Goal: Transaction & Acquisition: Book appointment/travel/reservation

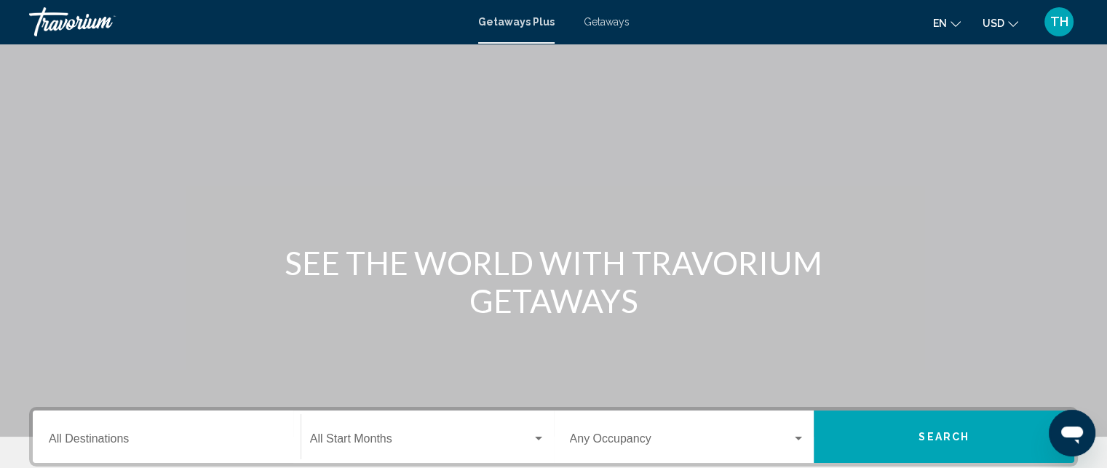
scroll to position [73, 0]
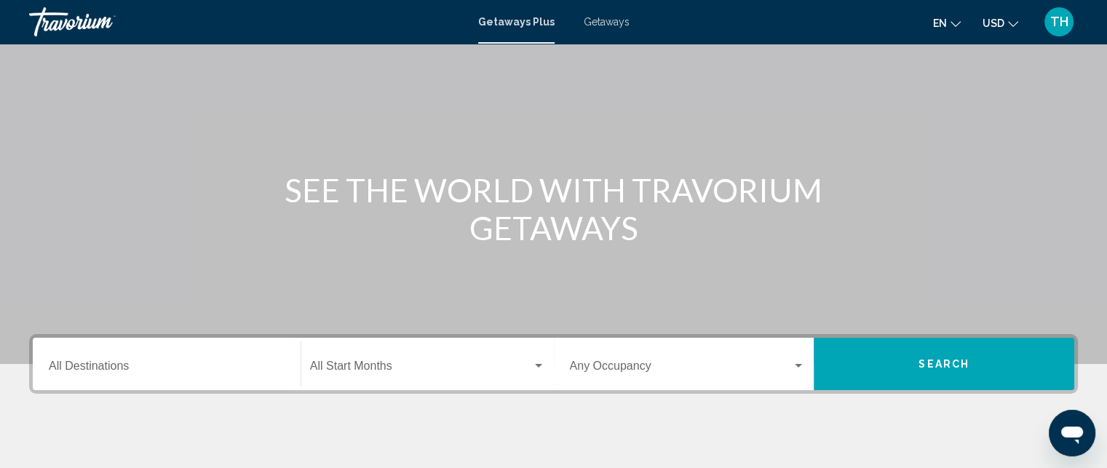
click at [208, 348] on div "Destination All Destinations" at bounding box center [167, 364] width 236 height 46
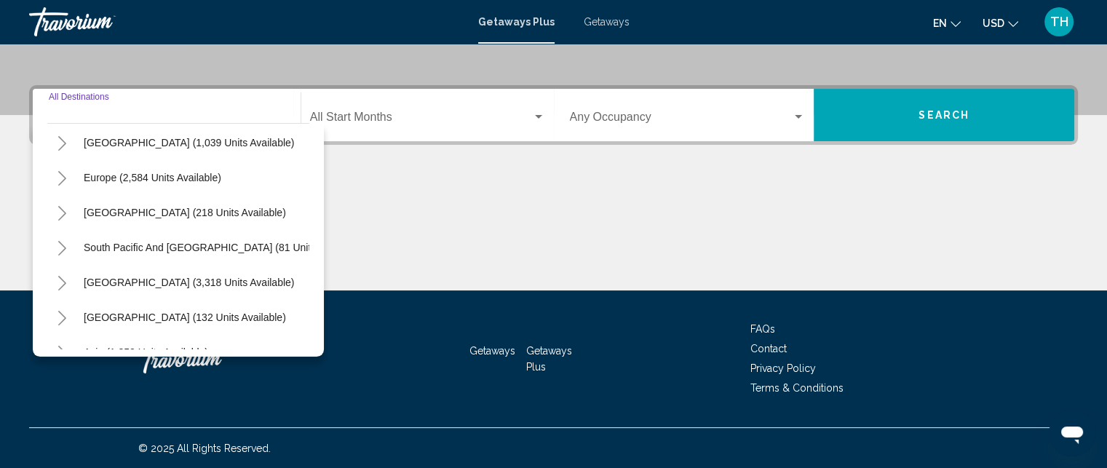
scroll to position [218, 0]
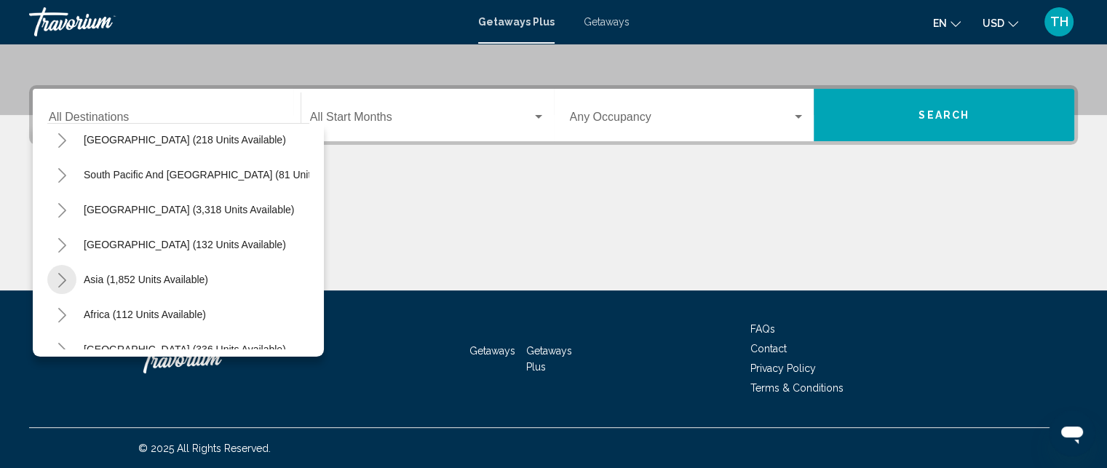
click at [68, 279] on button "Toggle Asia (1,852 units available)" at bounding box center [61, 279] width 29 height 29
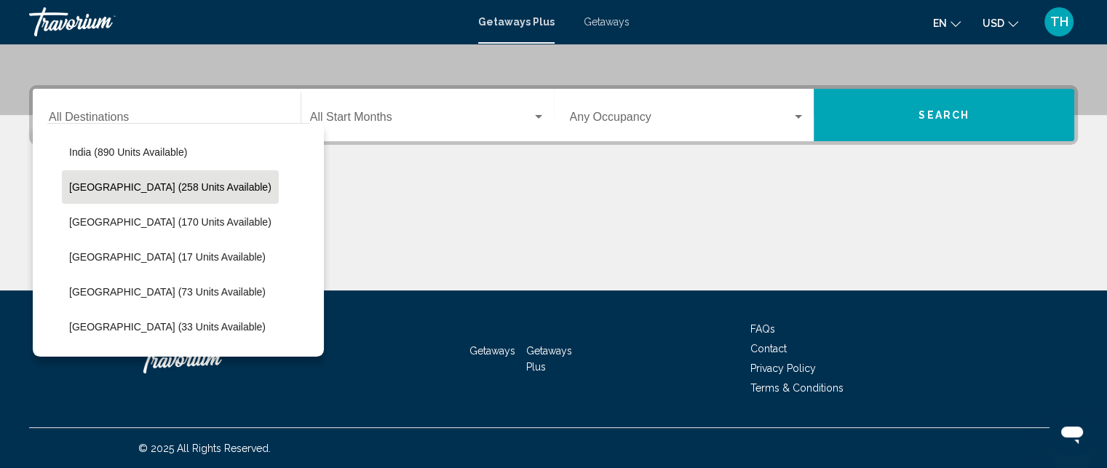
scroll to position [509, 0]
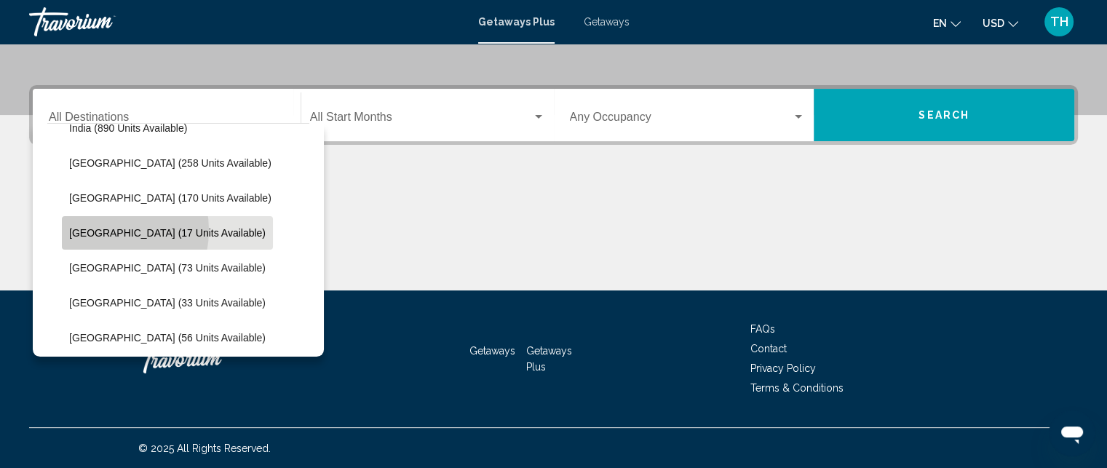
click at [100, 229] on span "Maldives (17 units available)" at bounding box center [167, 233] width 196 height 12
type input "**********"
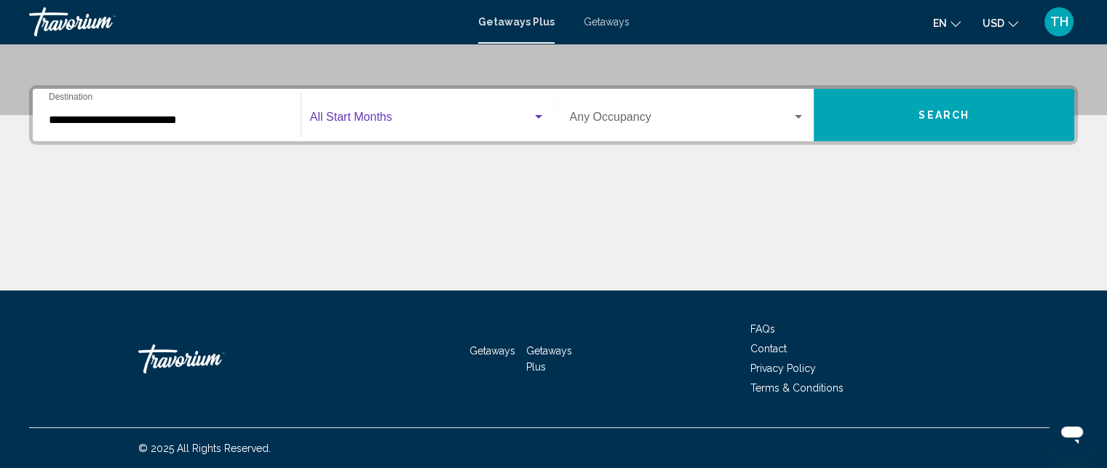
click at [405, 116] on span "Search widget" at bounding box center [421, 120] width 222 height 13
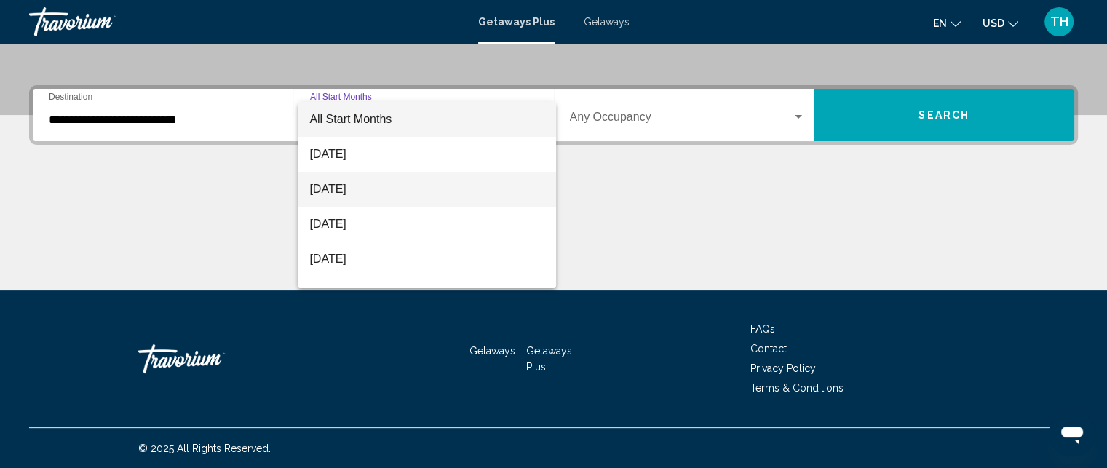
click at [358, 182] on span "October 2025" at bounding box center [426, 189] width 235 height 35
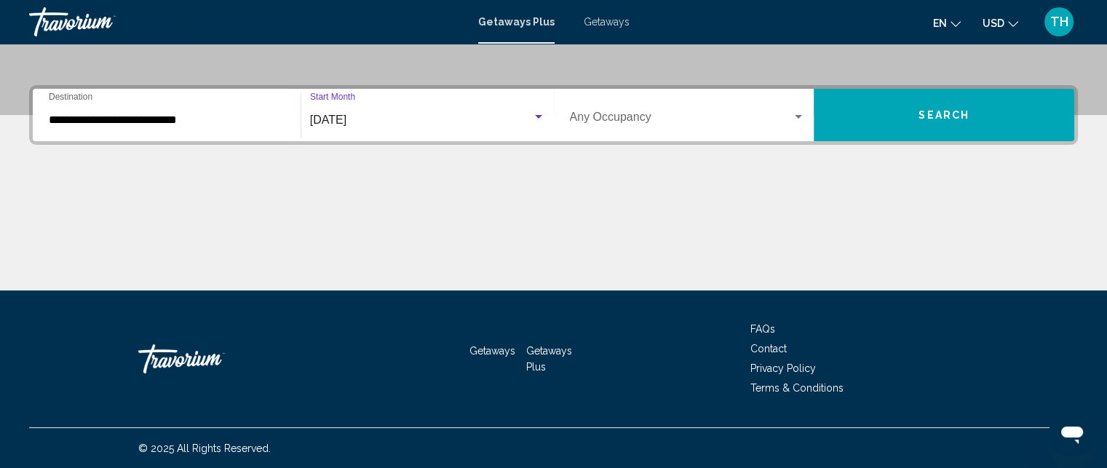
click at [902, 119] on button "Search" at bounding box center [944, 115] width 261 height 52
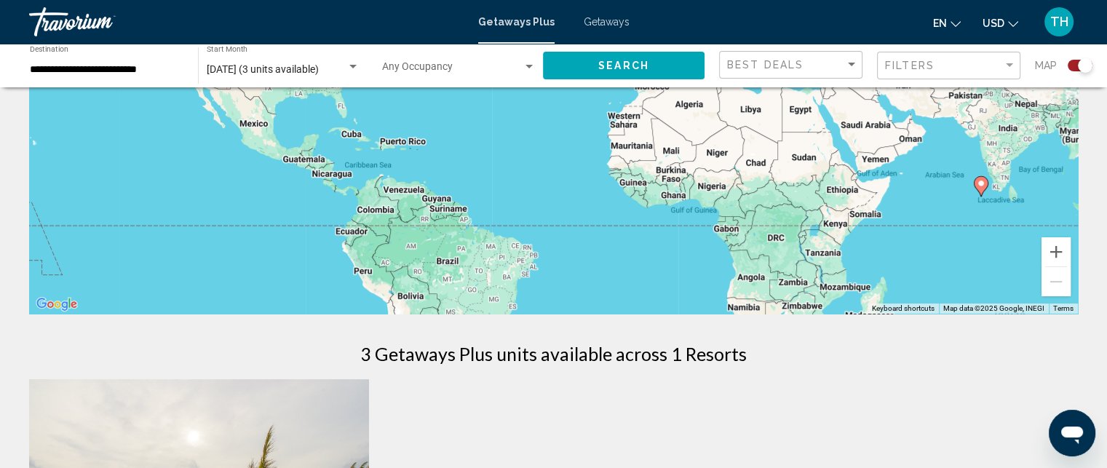
scroll to position [218, 0]
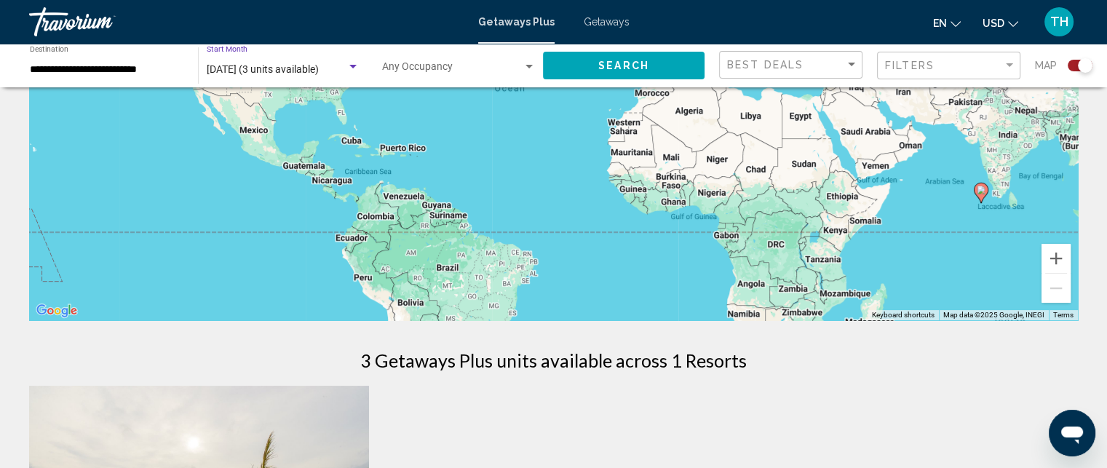
click at [319, 66] on span "October 2025 (3 units available)" at bounding box center [263, 69] width 112 height 12
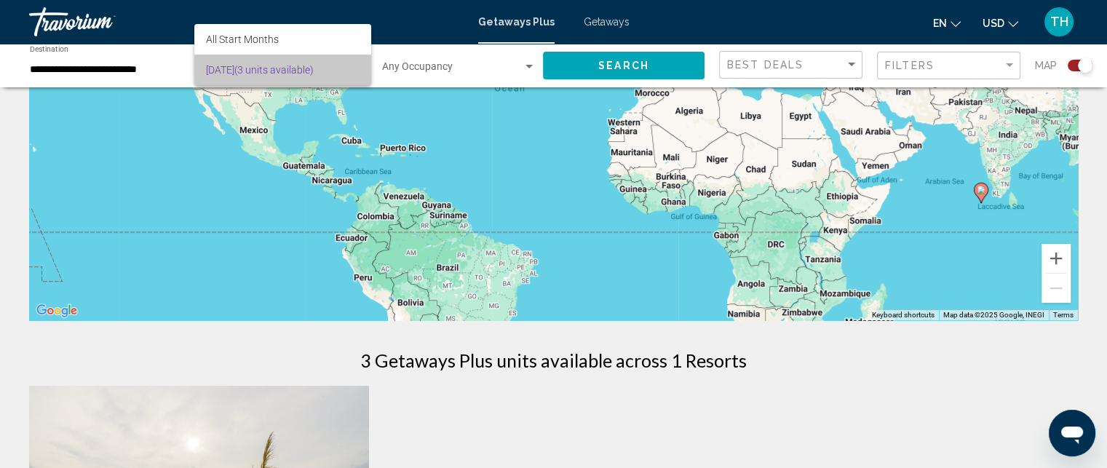
click at [309, 69] on span "October 2025 (3 units available)" at bounding box center [282, 70] width 153 height 31
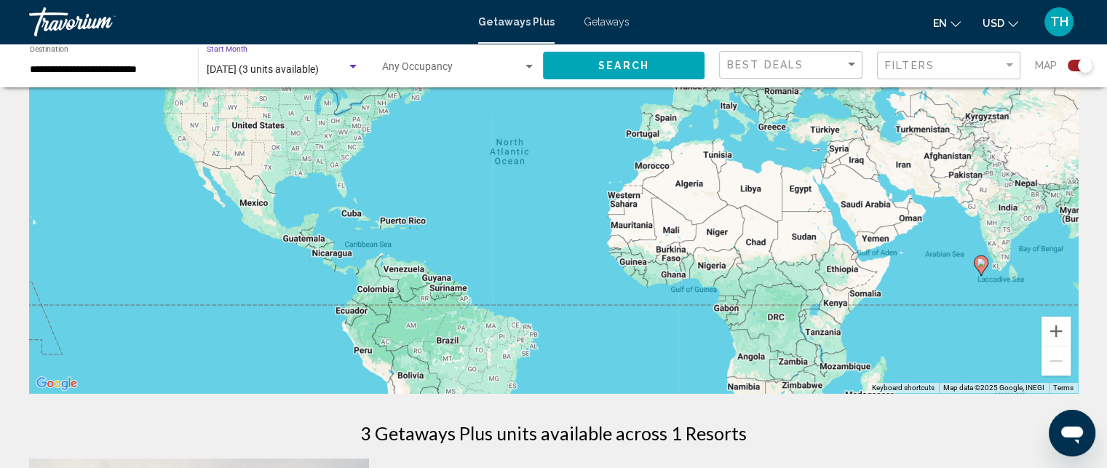
scroll to position [146, 0]
click at [358, 58] on div "October 2025 (3 units available) Start Month All Start Months" at bounding box center [283, 66] width 153 height 40
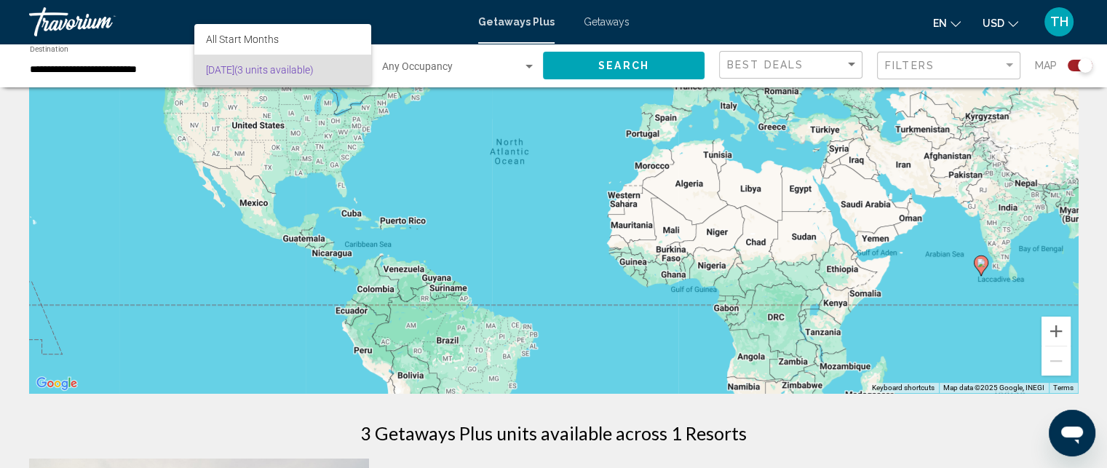
click at [352, 75] on span "October 2025 (3 units available)" at bounding box center [282, 70] width 153 height 31
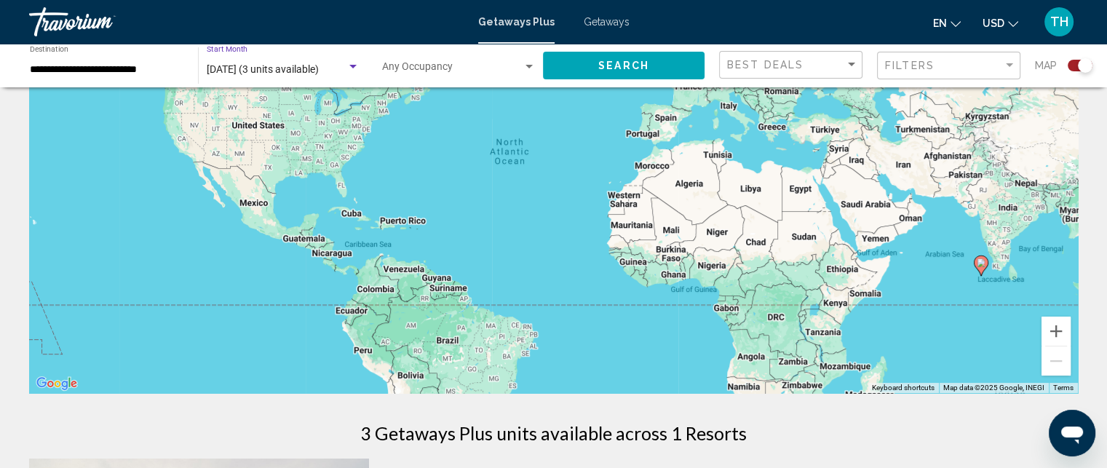
click at [351, 68] on div "Search widget" at bounding box center [352, 67] width 7 height 4
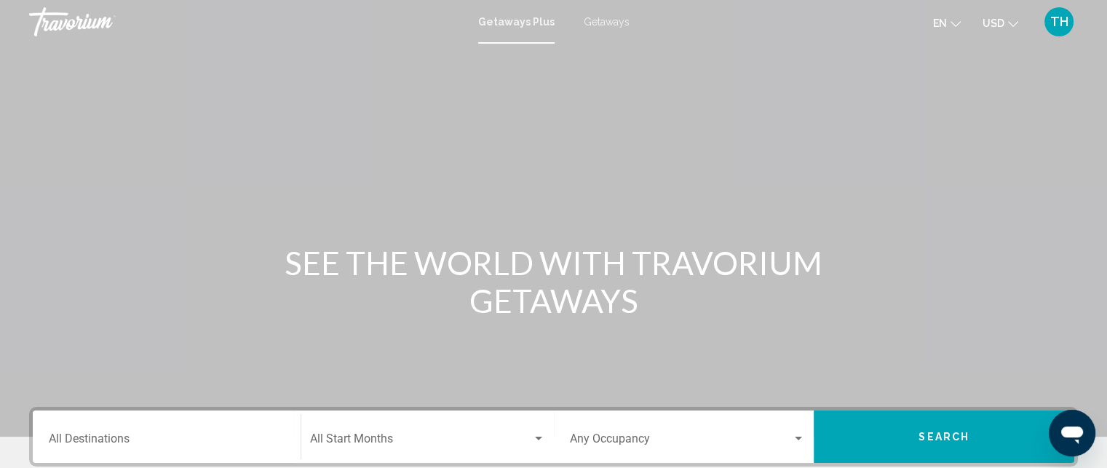
drag, startPoint x: 207, startPoint y: 450, endPoint x: 207, endPoint y: 440, distance: 10.2
click at [207, 450] on div "Destination All Destinations" at bounding box center [167, 437] width 236 height 46
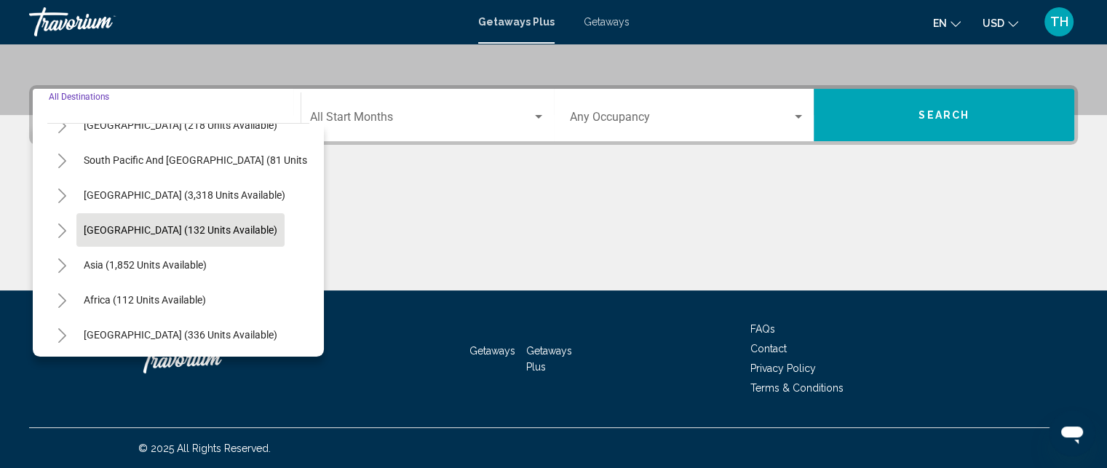
scroll to position [247, 0]
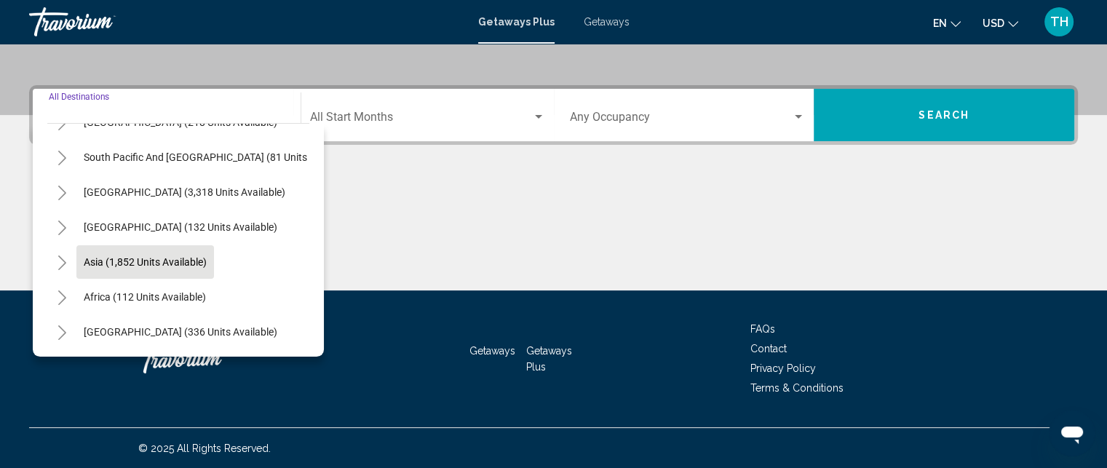
click at [100, 256] on span "Asia (1,852 units available)" at bounding box center [145, 262] width 123 height 12
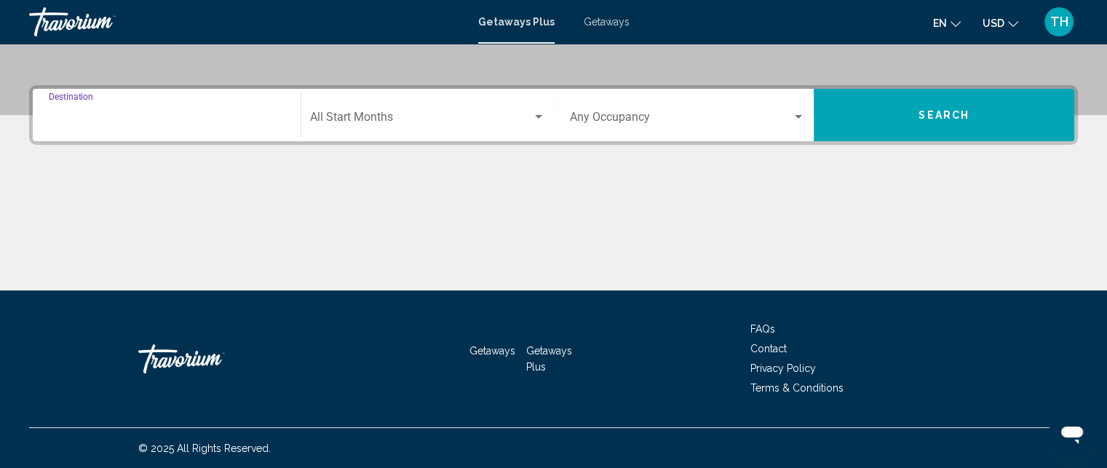
type input "**********"
click at [399, 119] on span "Search widget" at bounding box center [421, 120] width 222 height 13
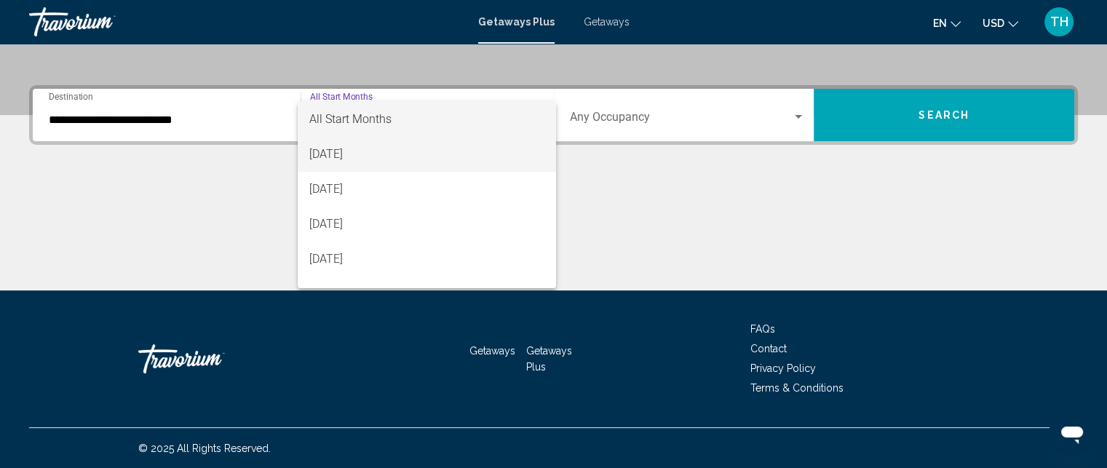
click at [370, 155] on span "September 2025" at bounding box center [426, 154] width 235 height 35
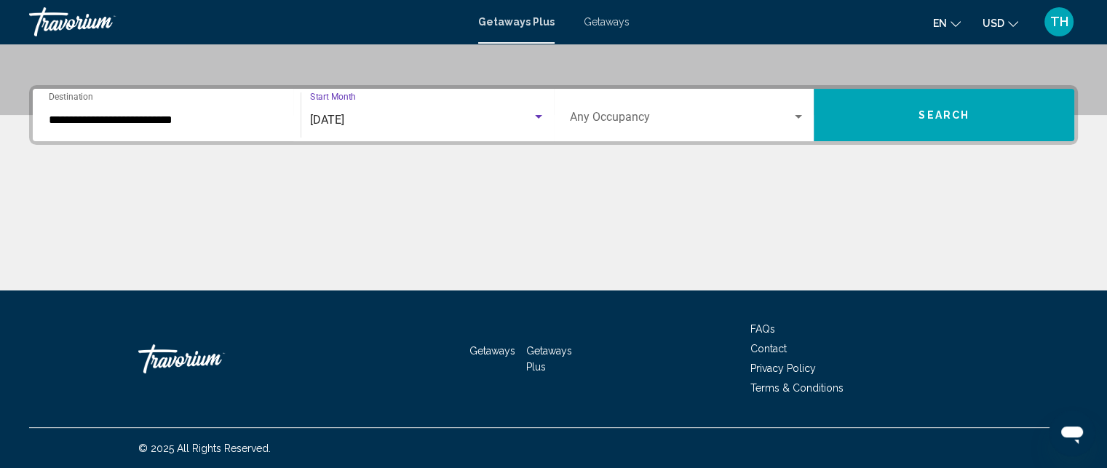
click at [932, 116] on span "Search" at bounding box center [943, 116] width 51 height 12
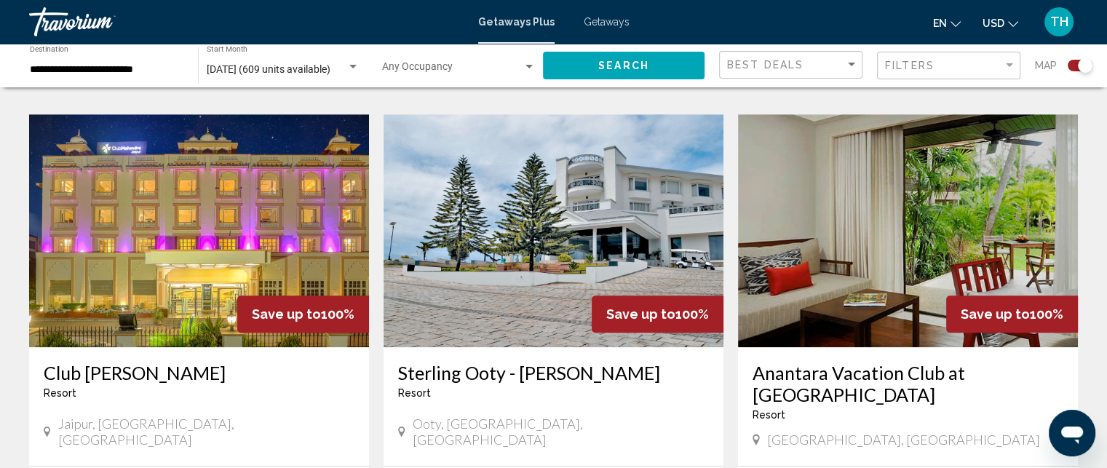
scroll to position [873, 0]
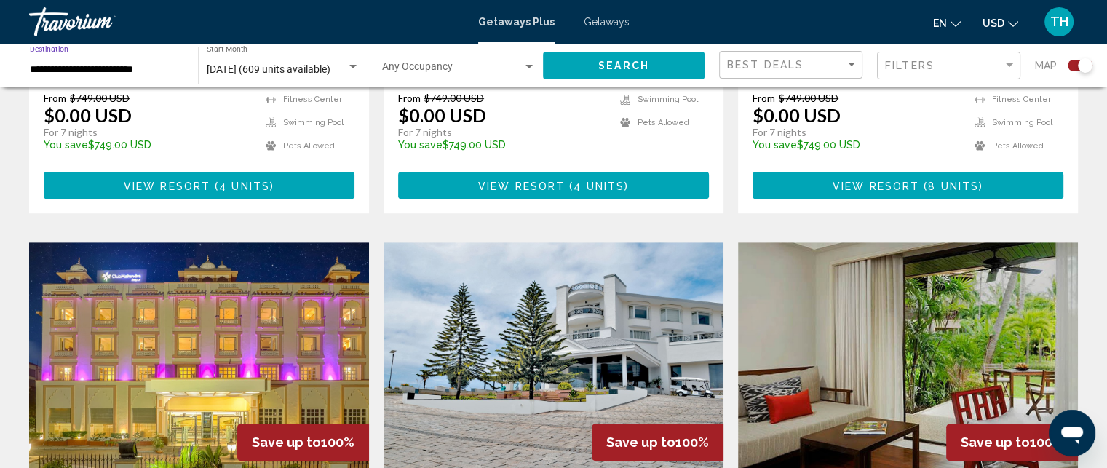
click at [154, 66] on input "**********" at bounding box center [107, 70] width 154 height 12
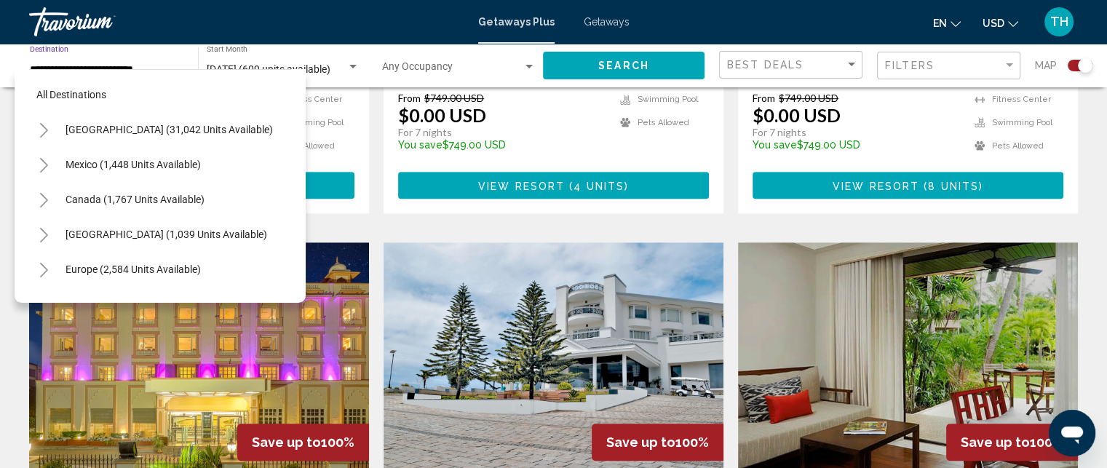
scroll to position [266, 0]
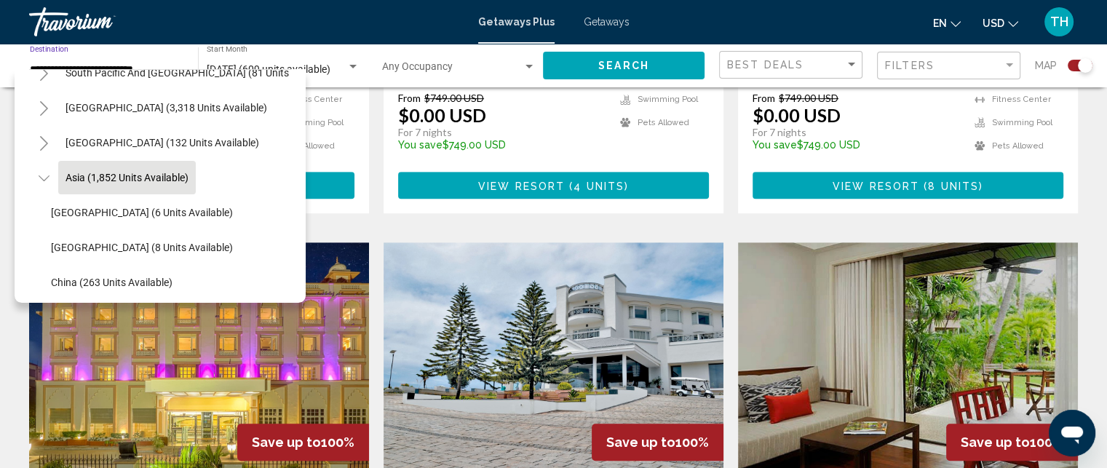
click at [147, 65] on input "**********" at bounding box center [107, 70] width 154 height 12
click at [44, 179] on icon "Toggle Asia (1,852 units available)" at bounding box center [44, 178] width 11 height 15
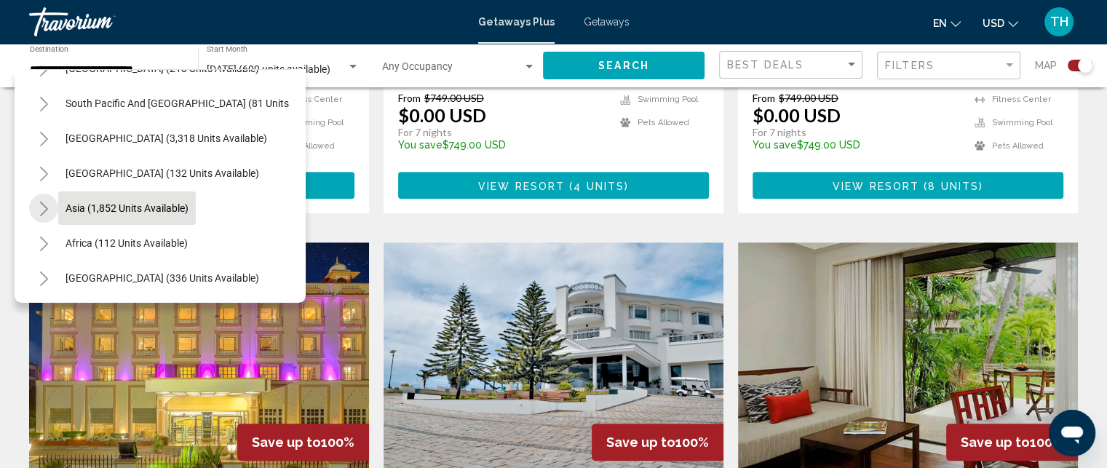
scroll to position [247, 0]
click at [43, 202] on icon "Toggle Asia (1,852 units available)" at bounding box center [44, 209] width 11 height 15
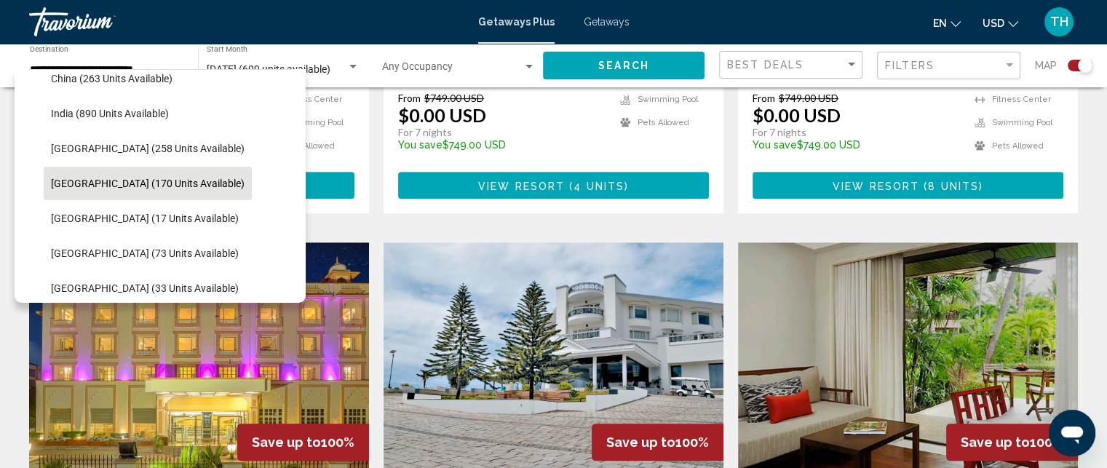
scroll to position [485, 0]
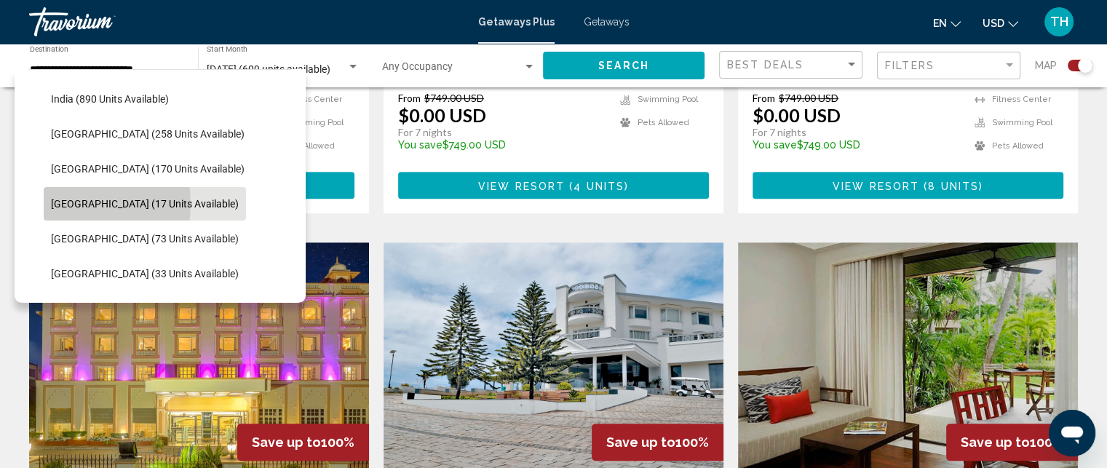
click at [68, 203] on span "Maldives (17 units available)" at bounding box center [145, 204] width 188 height 12
type input "**********"
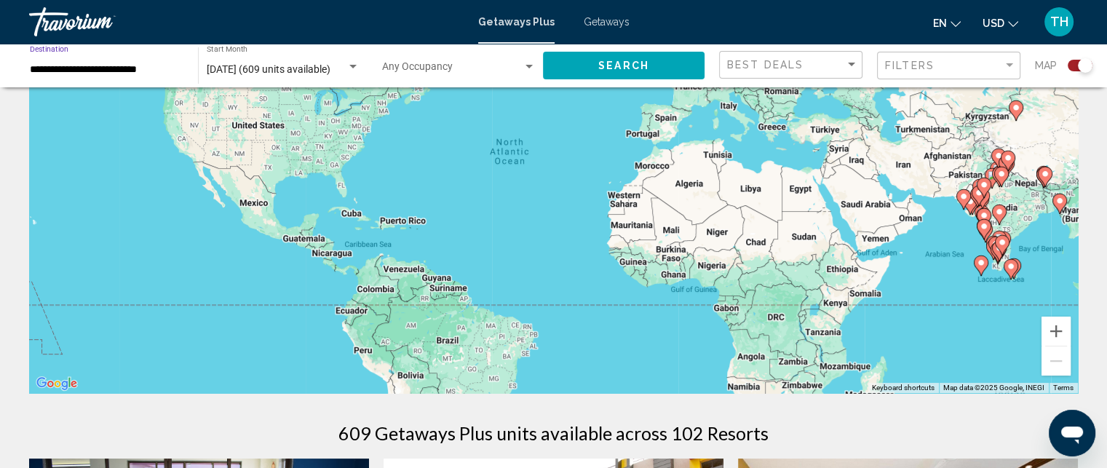
scroll to position [0, 0]
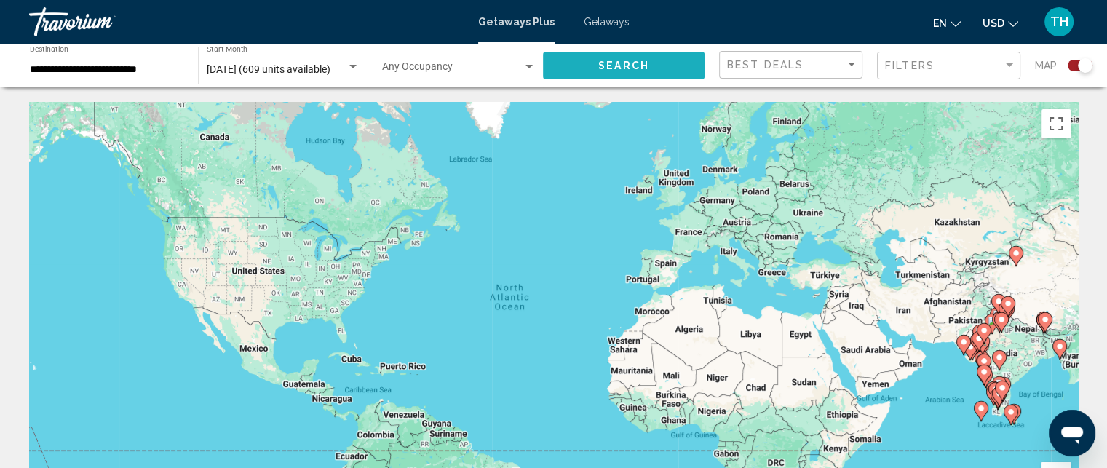
click at [622, 67] on span "Search" at bounding box center [623, 66] width 51 height 12
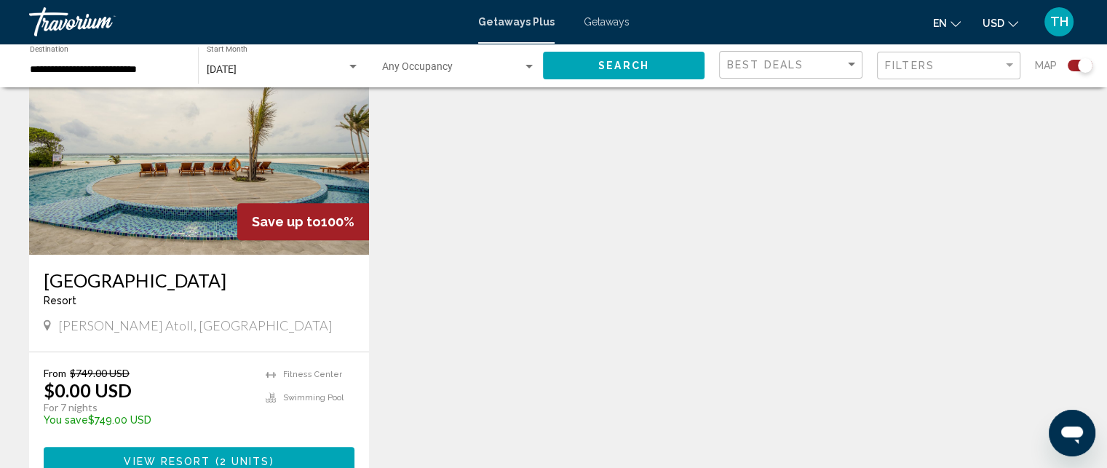
scroll to position [655, 0]
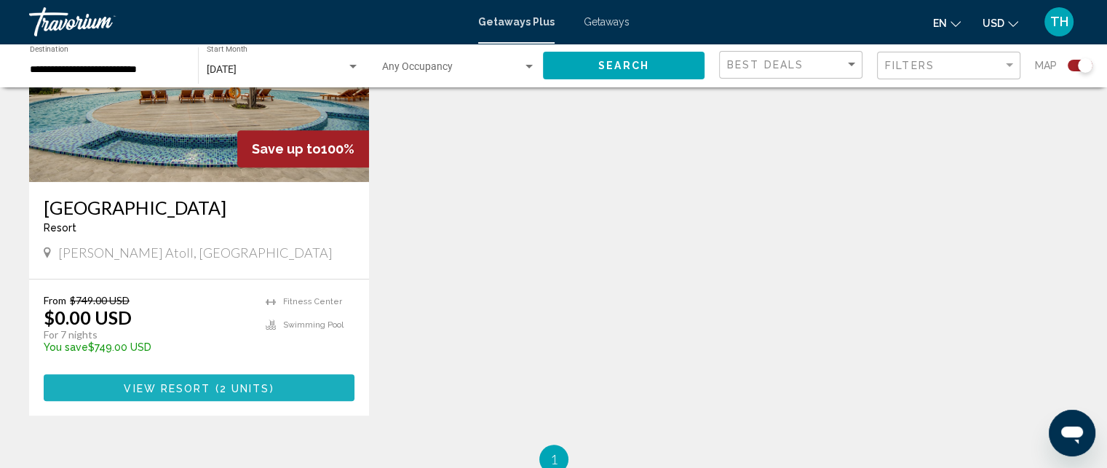
click at [251, 382] on span "2 units" at bounding box center [245, 388] width 50 height 12
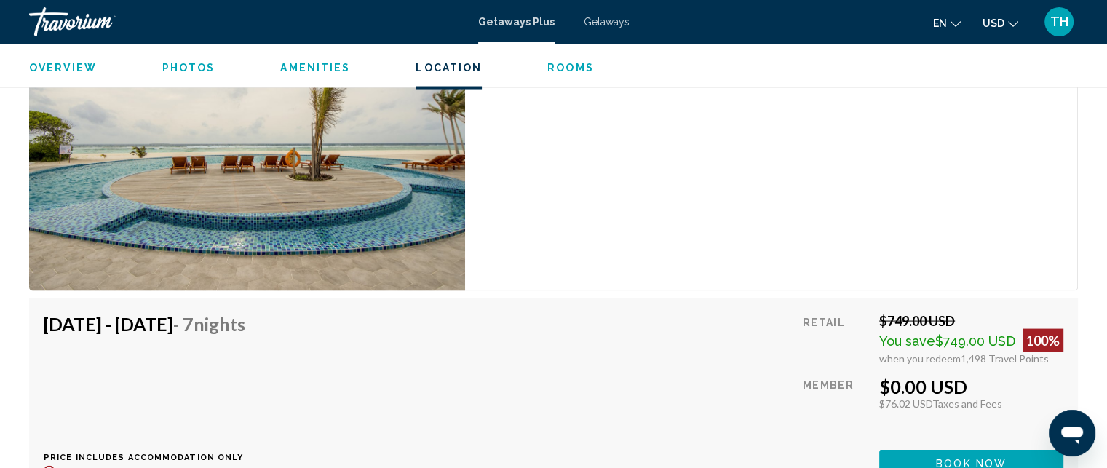
scroll to position [2866, 0]
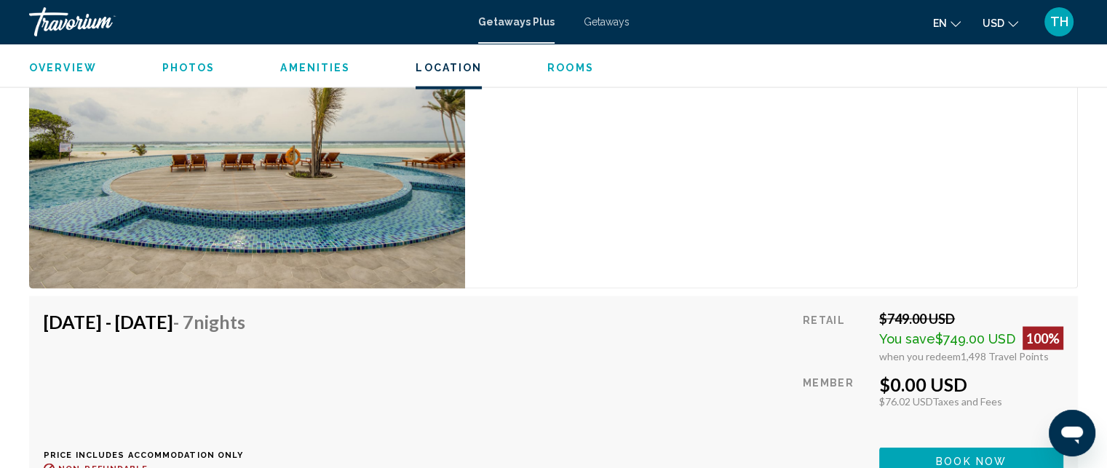
click at [204, 164] on img "Main content" at bounding box center [247, 123] width 436 height 332
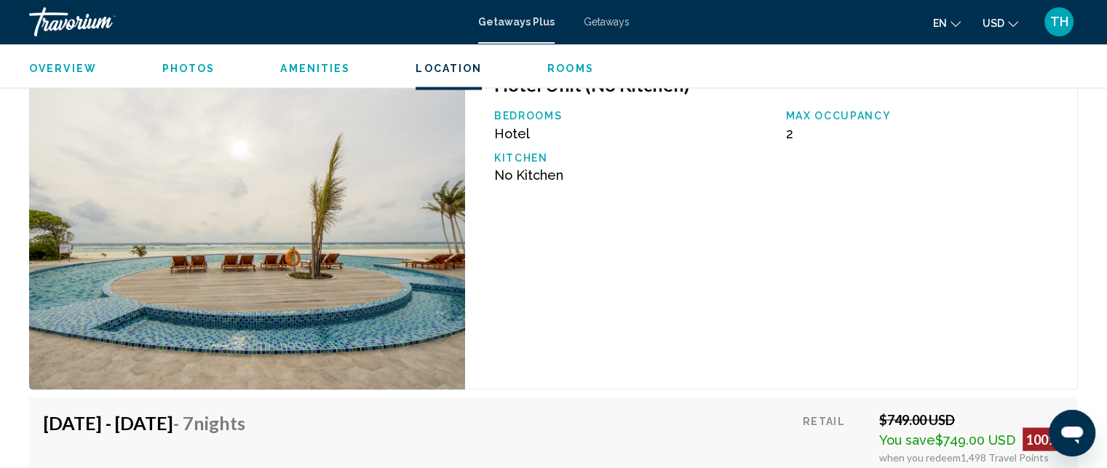
scroll to position [2720, 0]
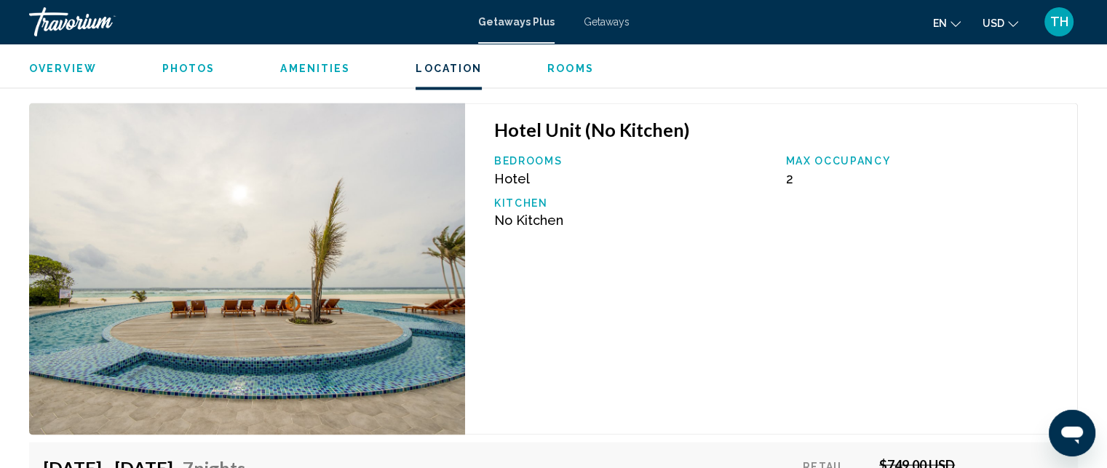
click at [223, 174] on img "Main content" at bounding box center [247, 269] width 436 height 332
click at [215, 238] on img "Main content" at bounding box center [247, 269] width 436 height 332
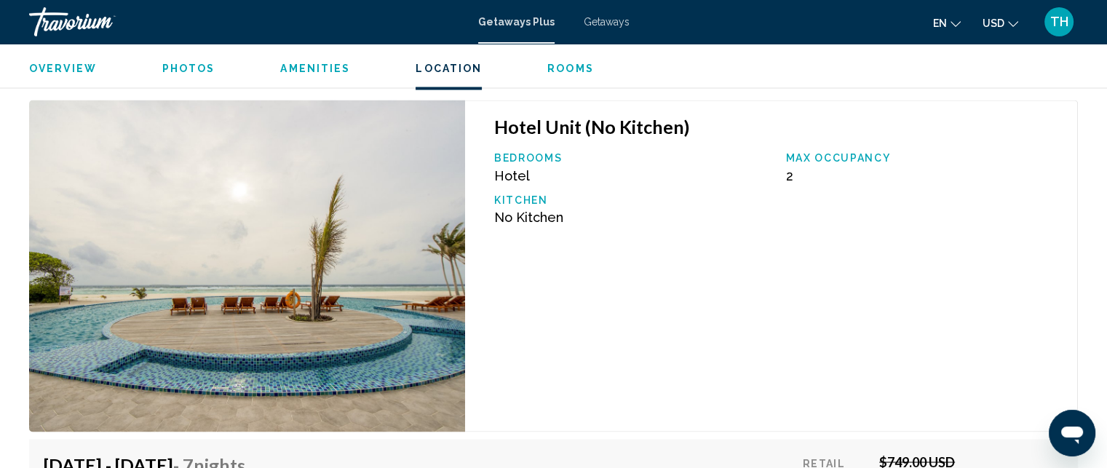
scroll to position [2647, 0]
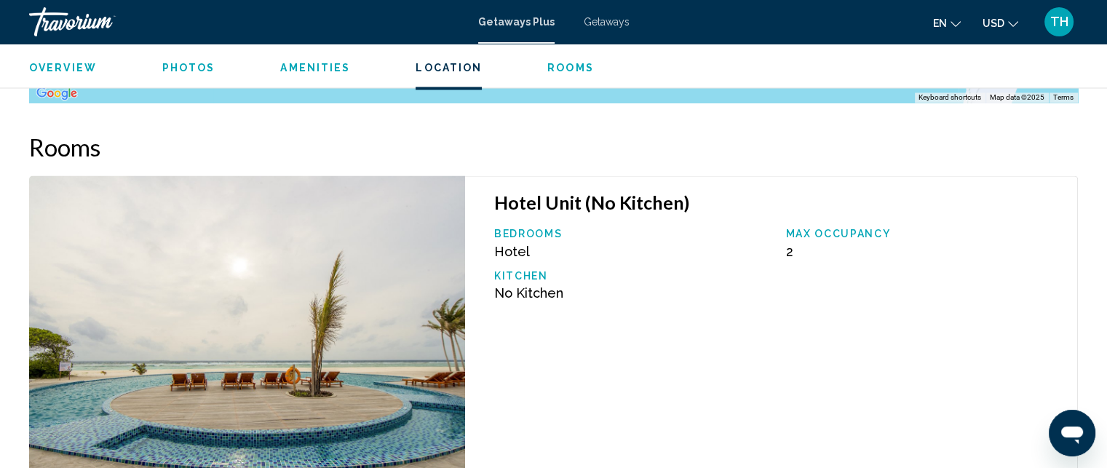
drag, startPoint x: 181, startPoint y: 57, endPoint x: 194, endPoint y: 81, distance: 27.4
click at [183, 63] on div "Overview Photos Amenities Location Rooms Search" at bounding box center [553, 66] width 1107 height 45
click at [195, 68] on span "Photos" at bounding box center [188, 68] width 53 height 12
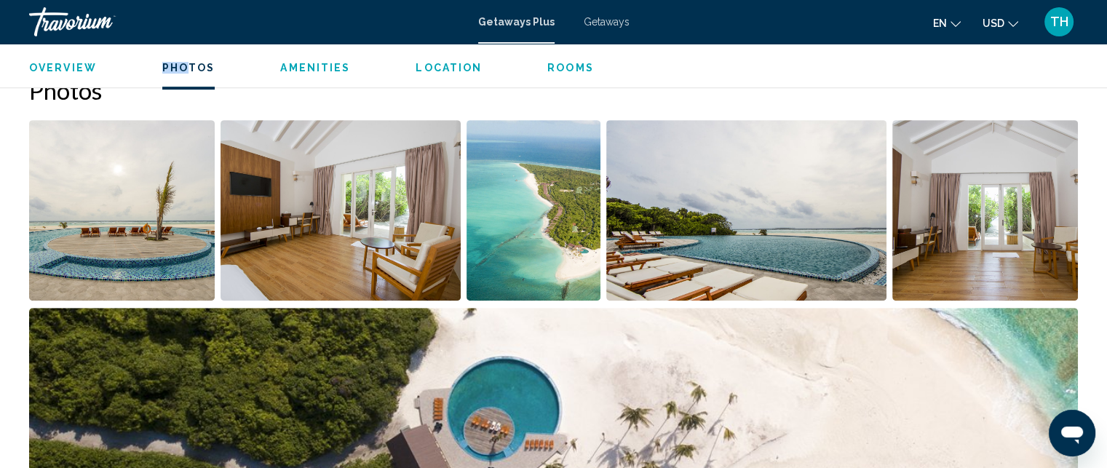
scroll to position [672, 0]
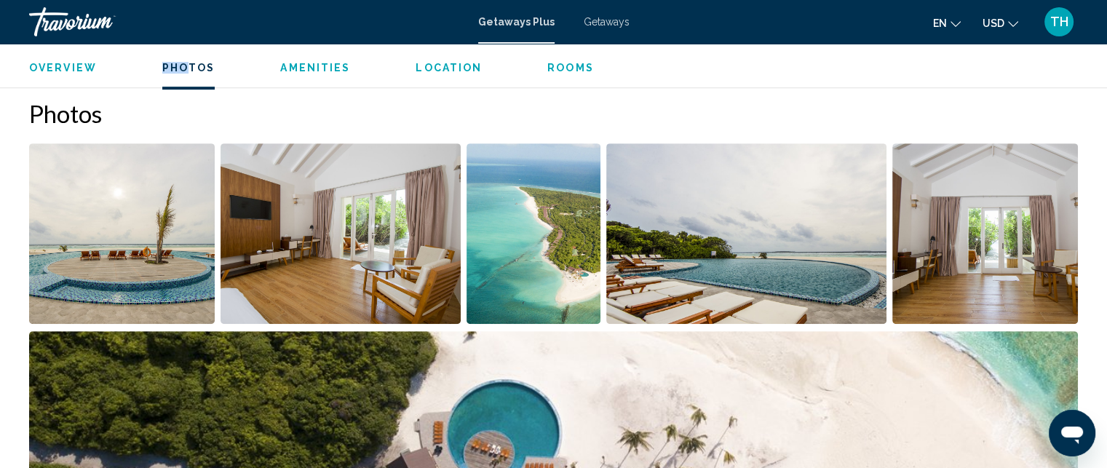
click at [312, 218] on img "Open full-screen image slider" at bounding box center [340, 233] width 240 height 180
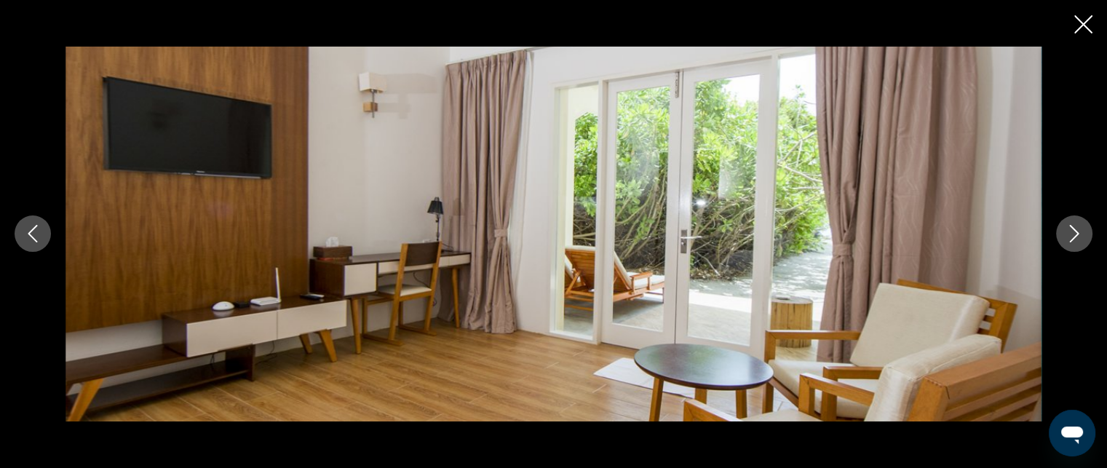
click at [1075, 234] on icon "Next image" at bounding box center [1073, 233] width 17 height 17
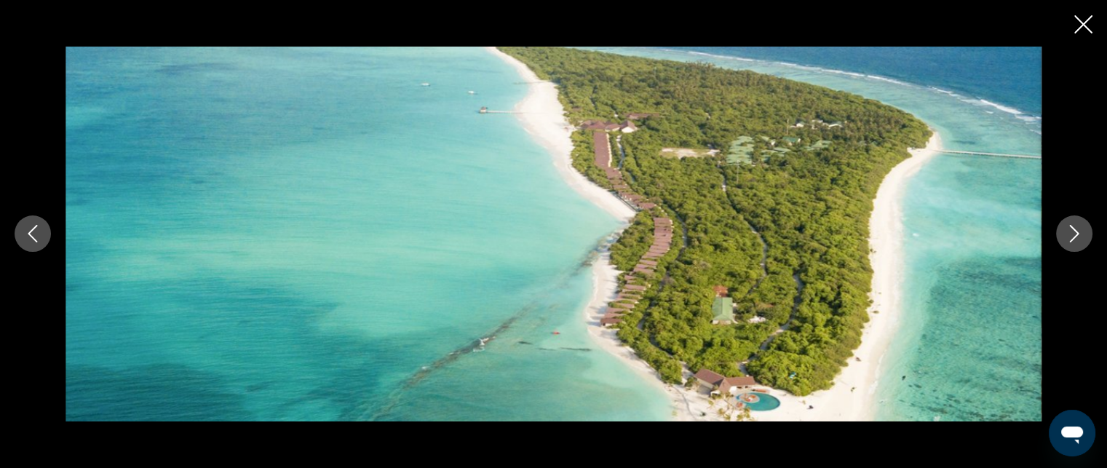
click at [1075, 234] on icon "Next image" at bounding box center [1073, 233] width 17 height 17
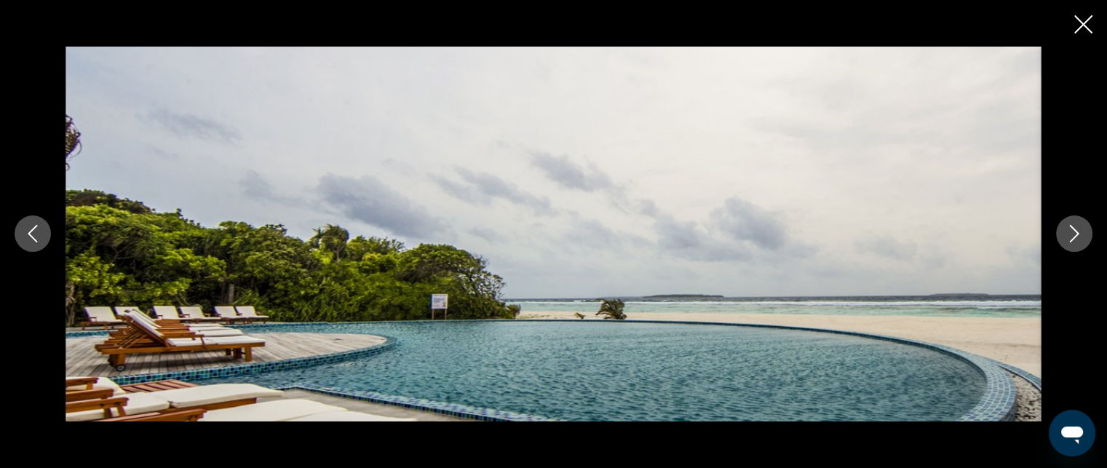
click at [1069, 231] on icon "Next image" at bounding box center [1073, 233] width 17 height 17
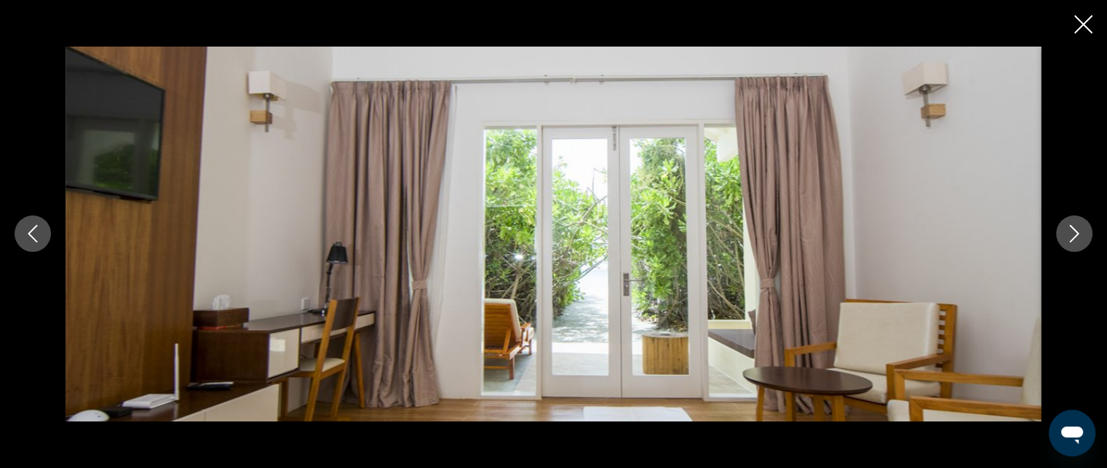
click at [1074, 233] on icon "Next image" at bounding box center [1073, 233] width 17 height 17
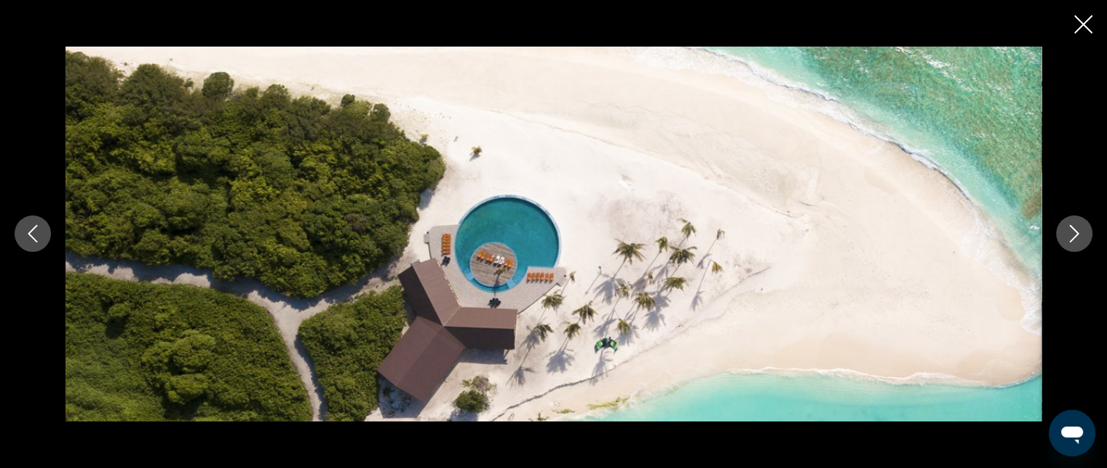
click at [1074, 233] on icon "Next image" at bounding box center [1073, 233] width 17 height 17
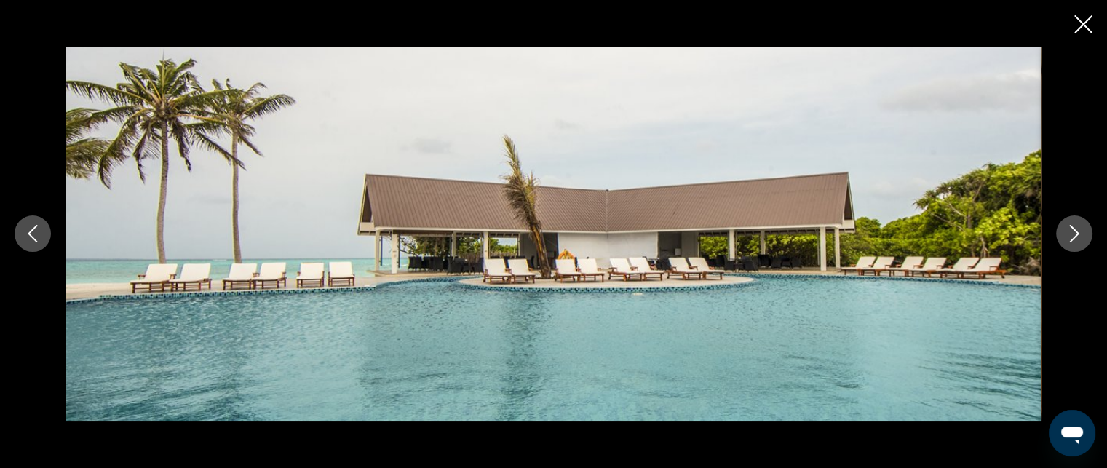
click at [1074, 233] on icon "Next image" at bounding box center [1073, 233] width 17 height 17
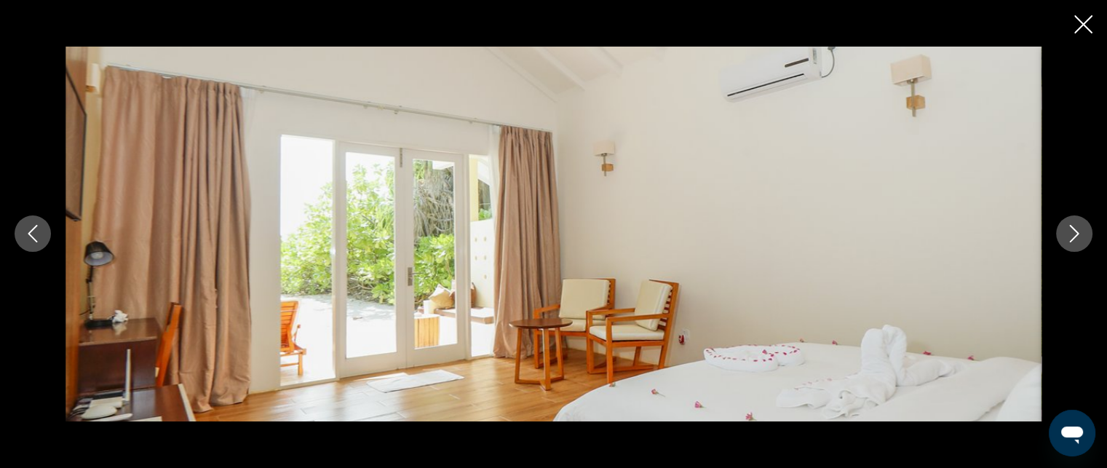
click at [1075, 226] on icon "Next image" at bounding box center [1073, 233] width 17 height 17
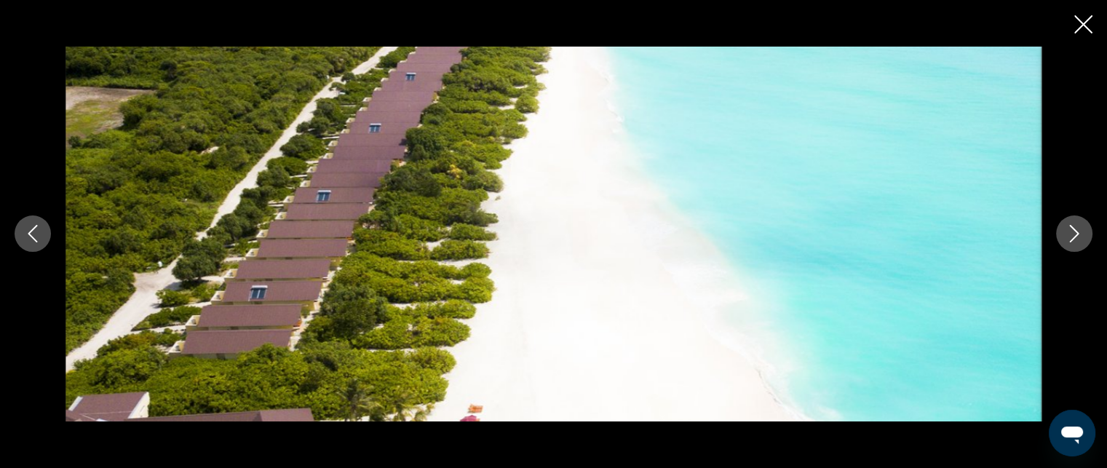
click at [1071, 228] on icon "Next image" at bounding box center [1074, 234] width 9 height 17
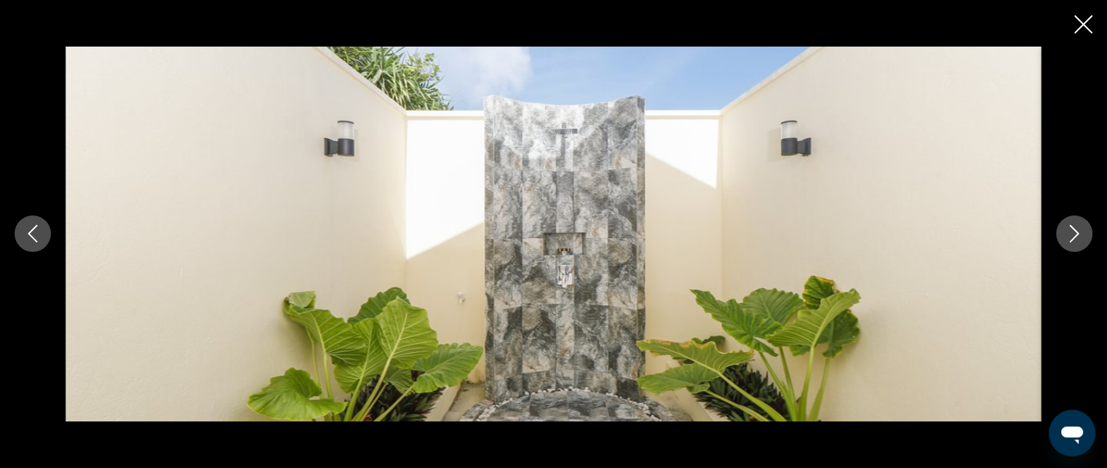
click at [1071, 234] on icon "Next image" at bounding box center [1073, 233] width 17 height 17
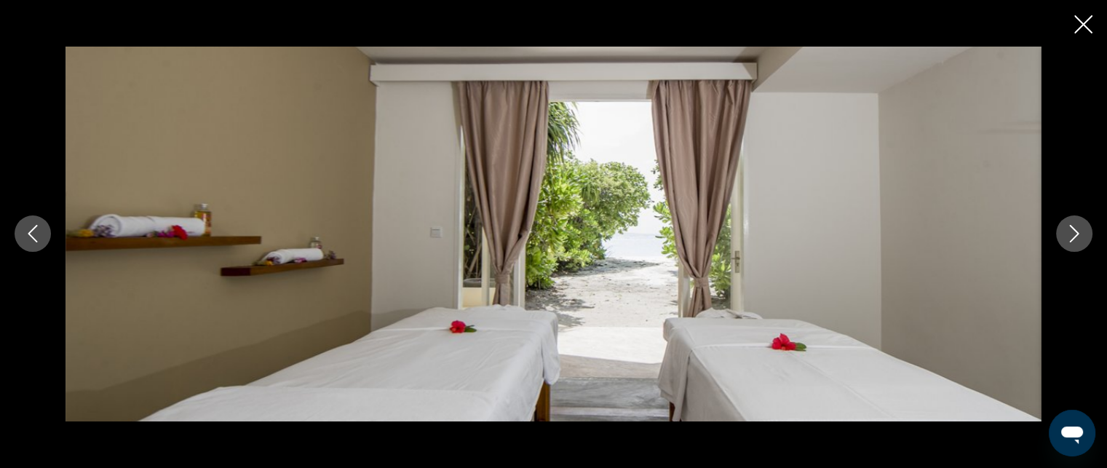
click at [1068, 228] on icon "Next image" at bounding box center [1073, 233] width 17 height 17
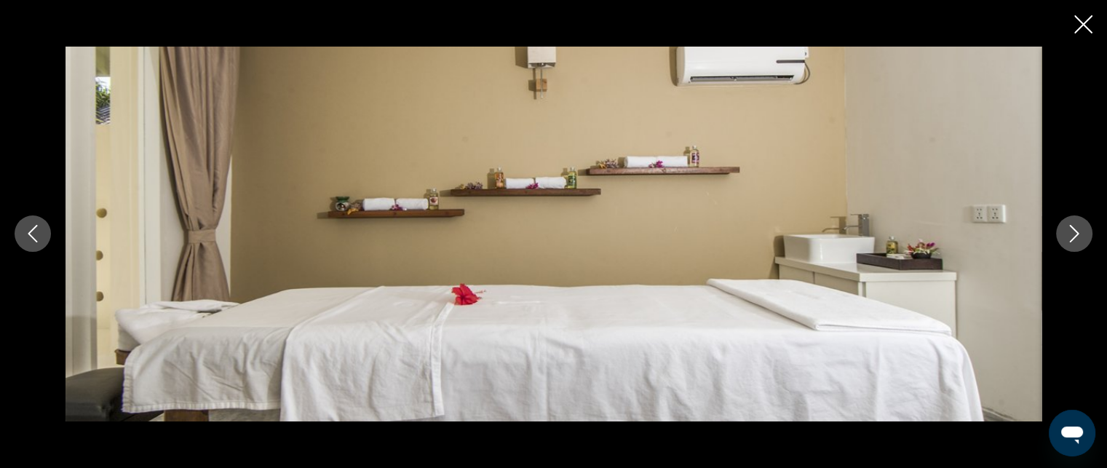
click at [1072, 232] on icon "Next image" at bounding box center [1073, 233] width 17 height 17
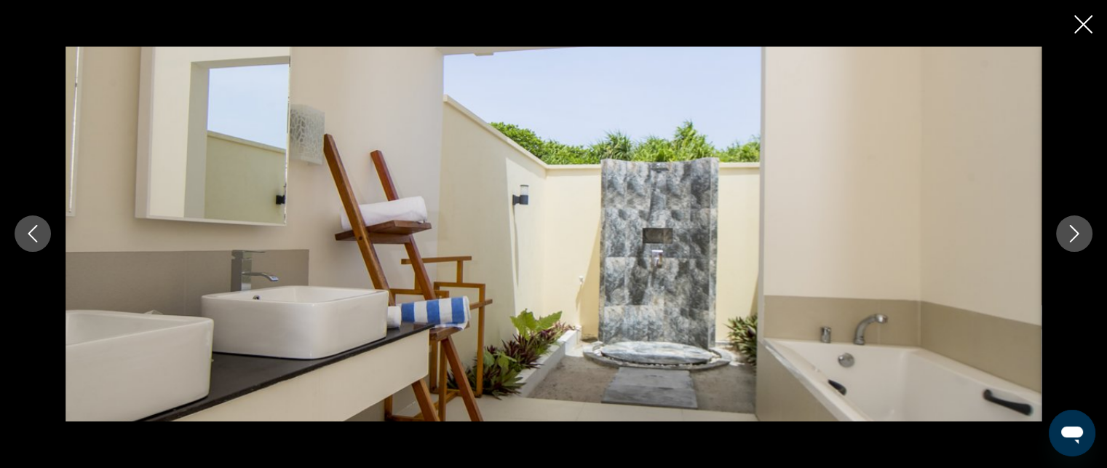
click at [1070, 234] on icon "Next image" at bounding box center [1073, 233] width 17 height 17
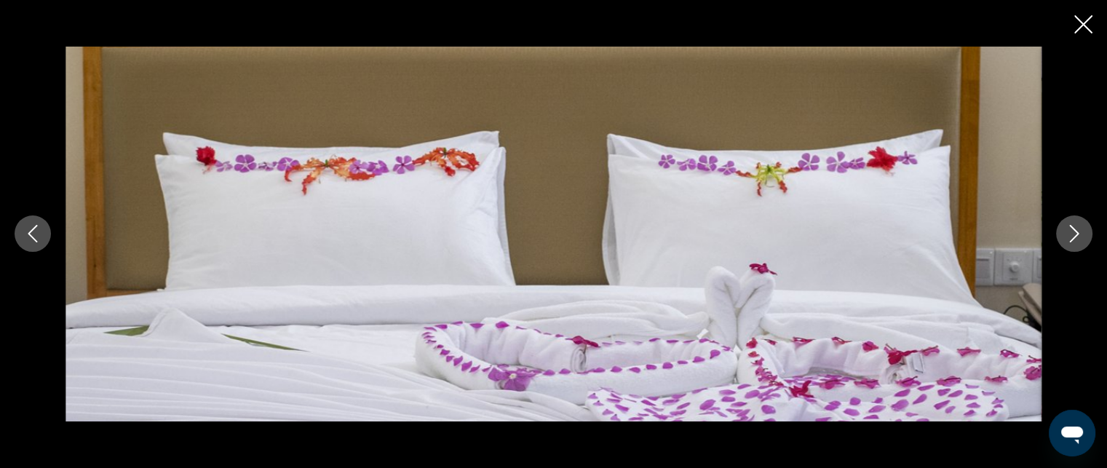
click at [1075, 232] on icon "Next image" at bounding box center [1073, 233] width 17 height 17
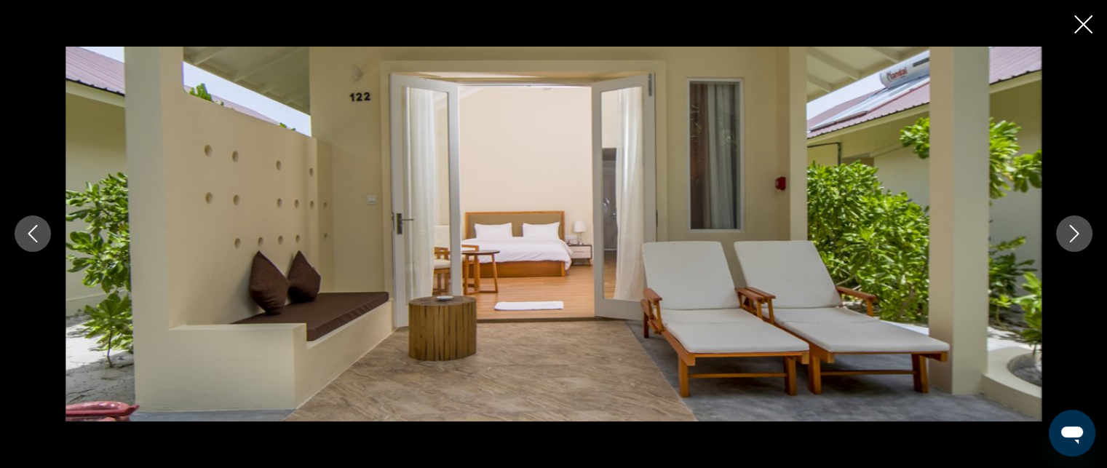
click at [1075, 223] on button "Next image" at bounding box center [1074, 233] width 36 height 36
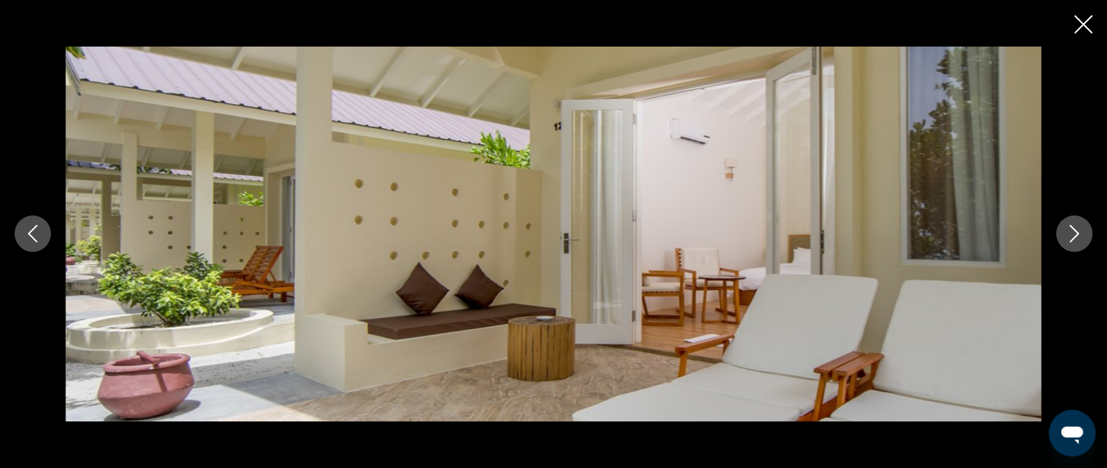
click at [1065, 229] on icon "Next image" at bounding box center [1073, 233] width 17 height 17
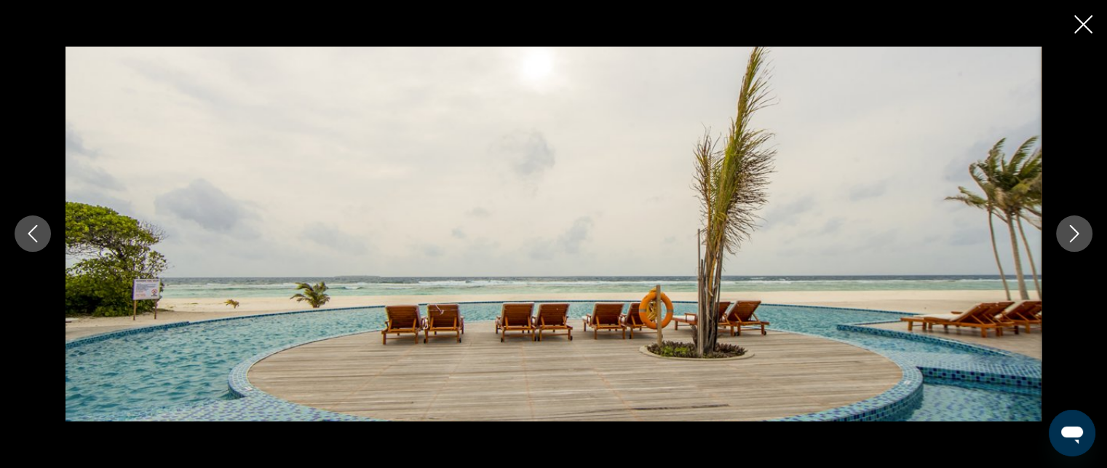
click at [1070, 226] on icon "Next image" at bounding box center [1074, 234] width 9 height 17
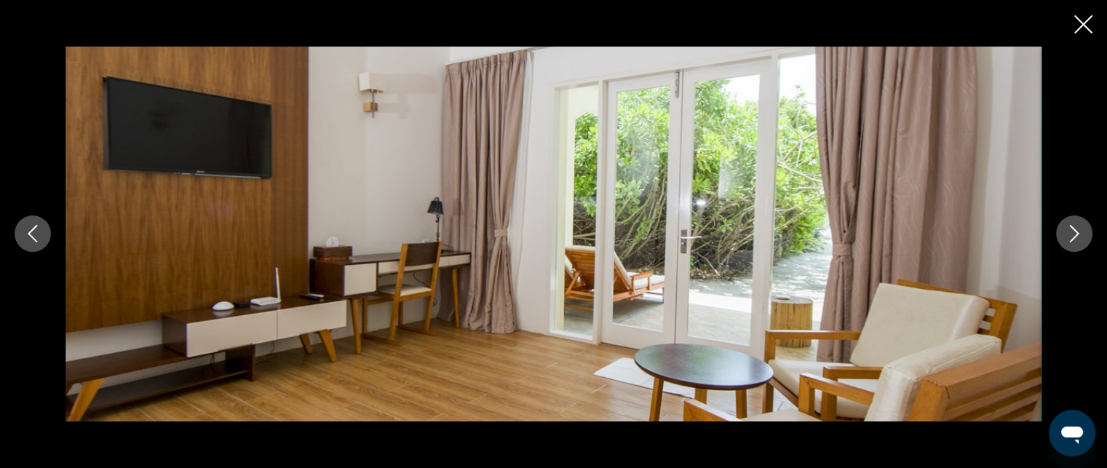
click at [1080, 25] on icon "Close slideshow" at bounding box center [1083, 24] width 18 height 18
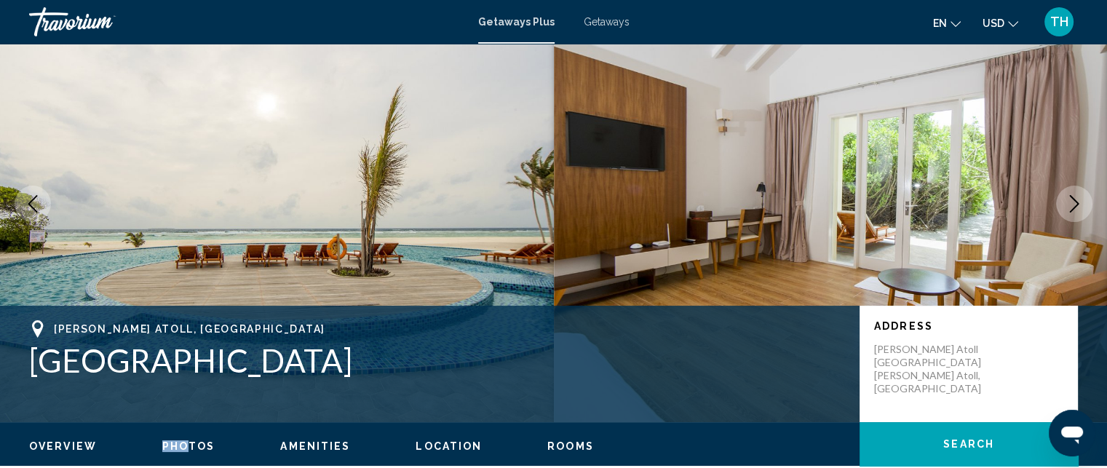
scroll to position [0, 0]
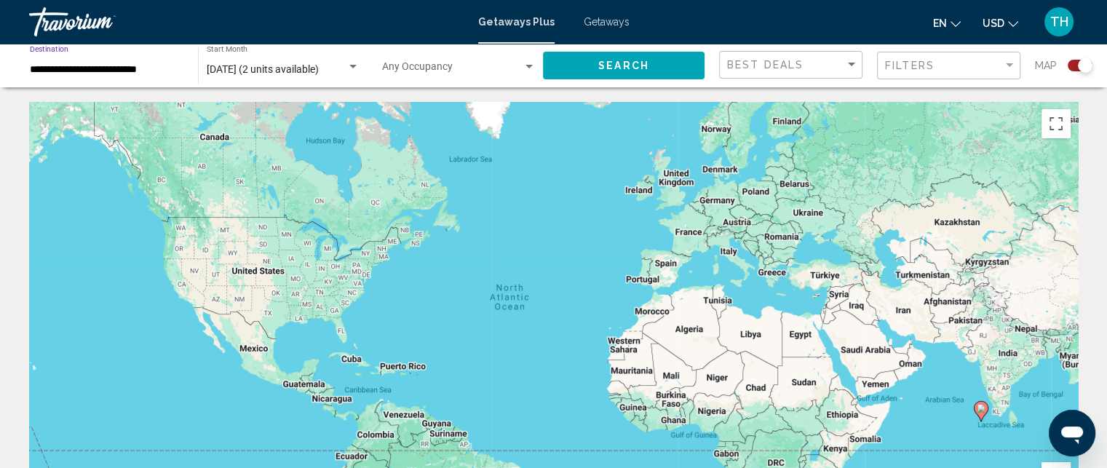
click at [100, 64] on input "**********" at bounding box center [107, 70] width 154 height 12
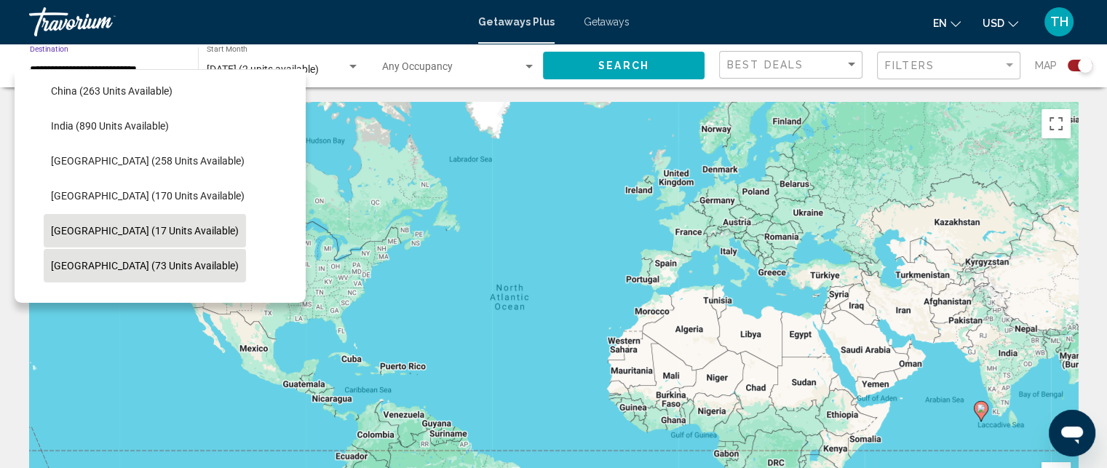
scroll to position [438, 0]
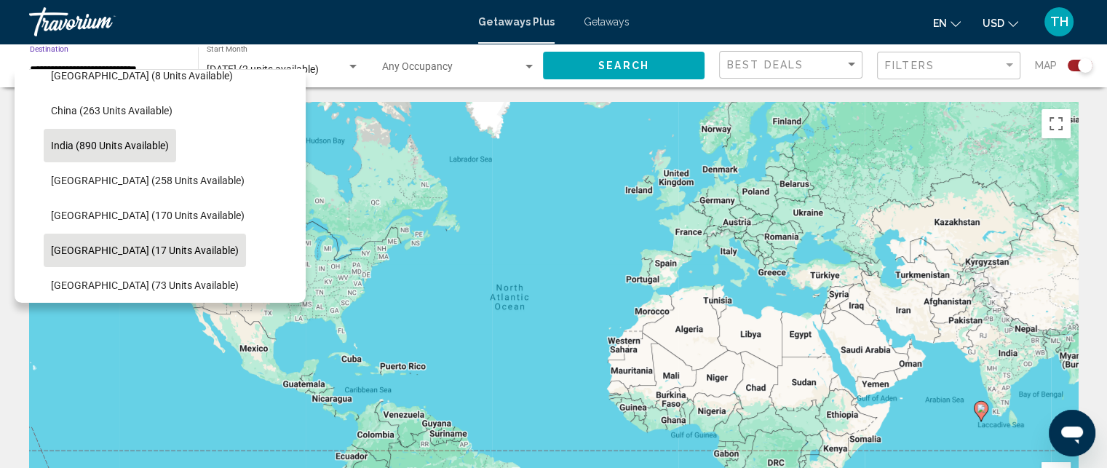
click at [116, 141] on span "India (890 units available)" at bounding box center [110, 146] width 118 height 12
type input "**********"
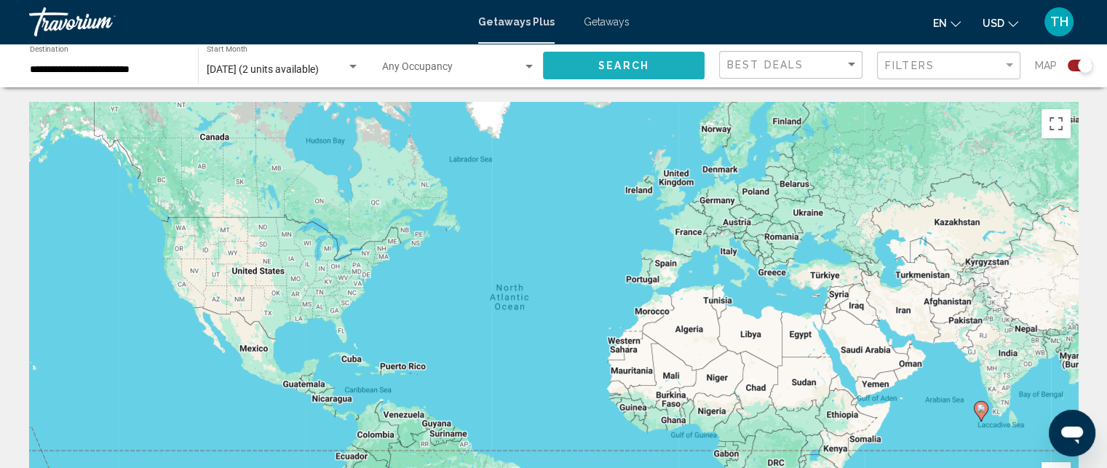
click at [667, 66] on button "Search" at bounding box center [624, 65] width 162 height 27
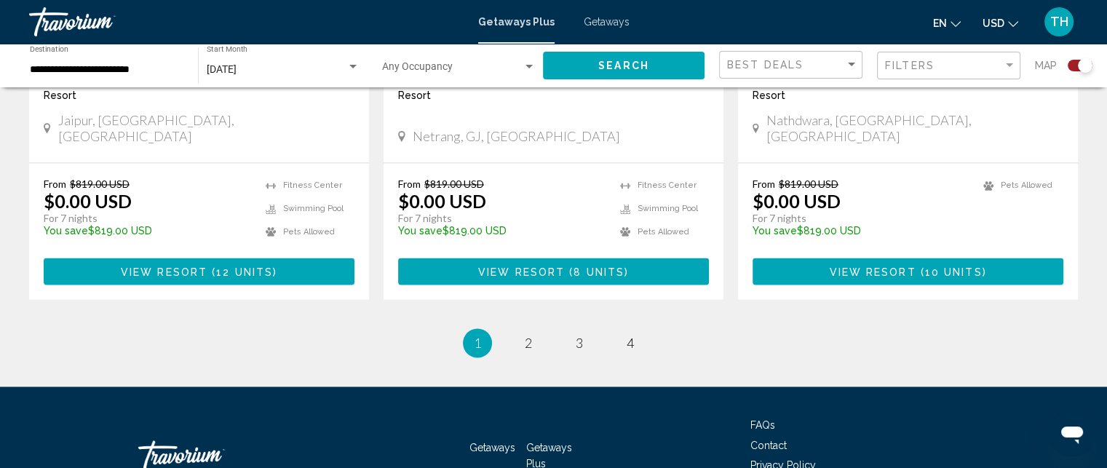
scroll to position [2329, 0]
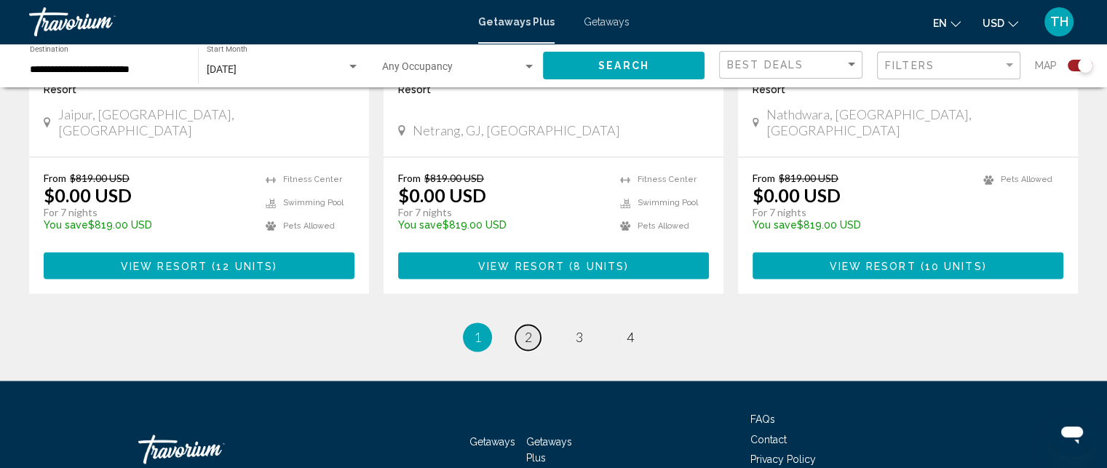
click at [528, 325] on link "page 2" at bounding box center [527, 337] width 25 height 25
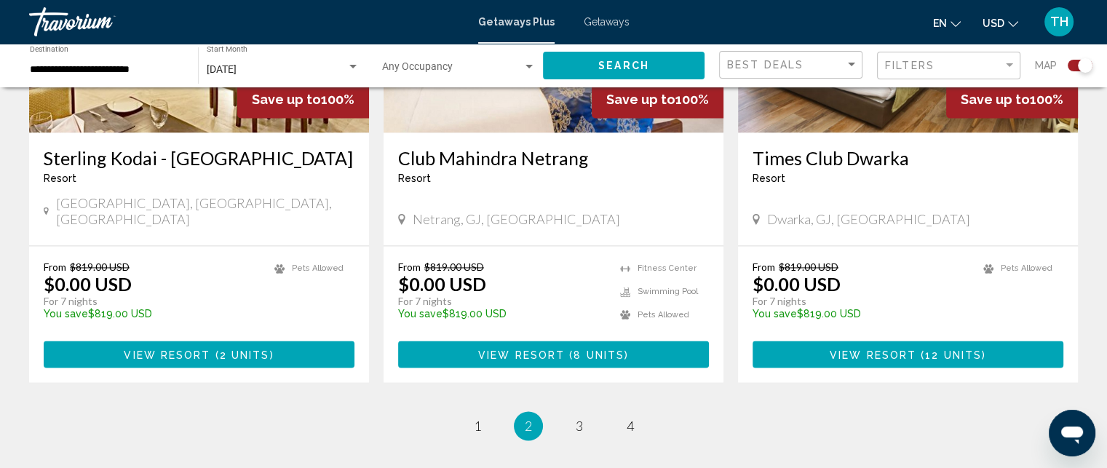
scroll to position [2256, 0]
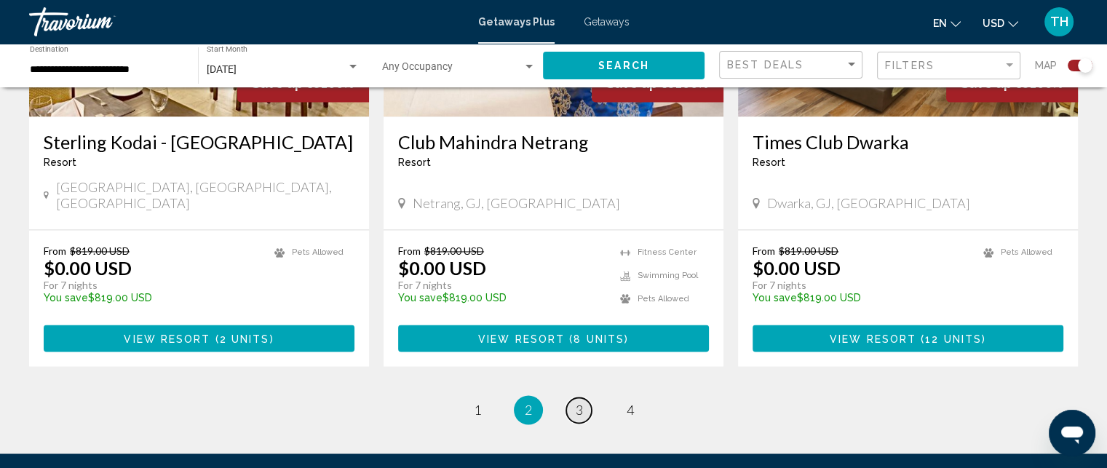
click at [577, 402] on span "3" at bounding box center [579, 410] width 7 height 16
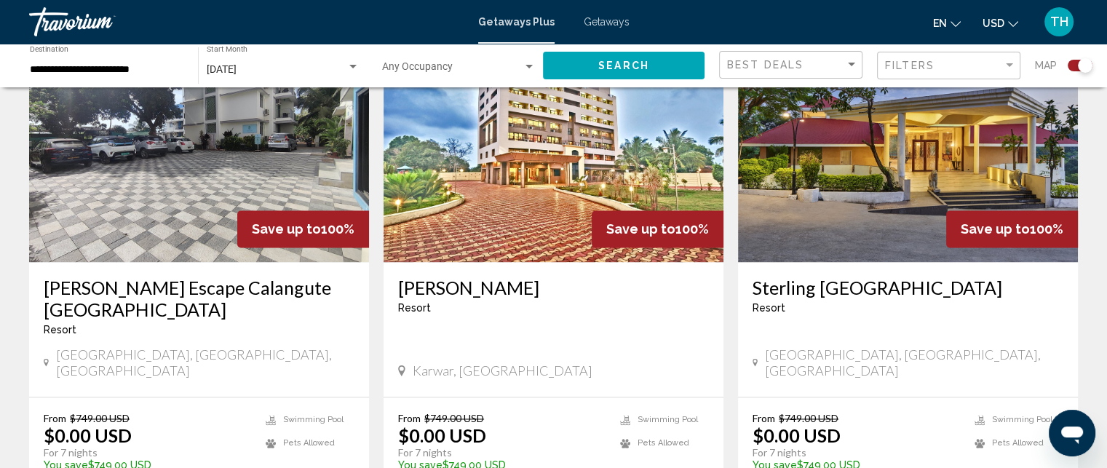
scroll to position [2256, 0]
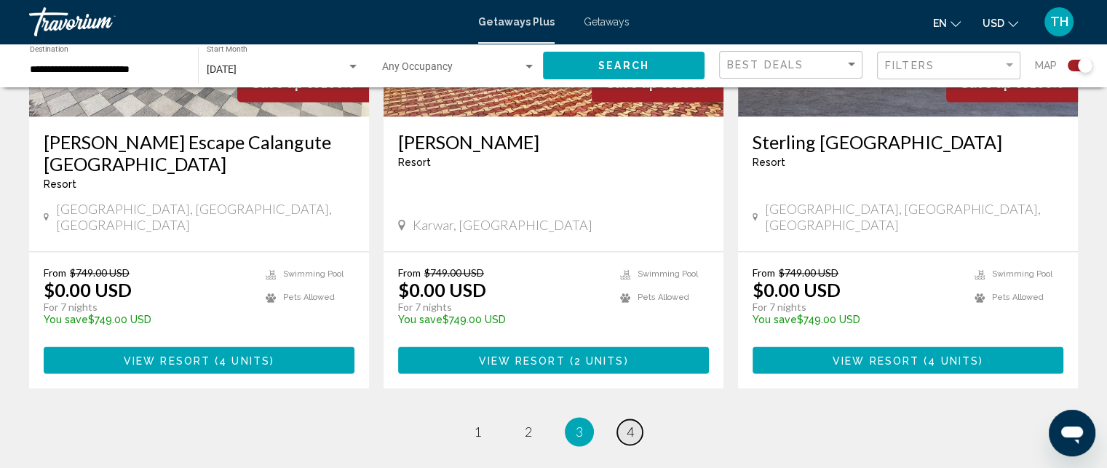
click at [629, 424] on span "4" at bounding box center [630, 432] width 7 height 16
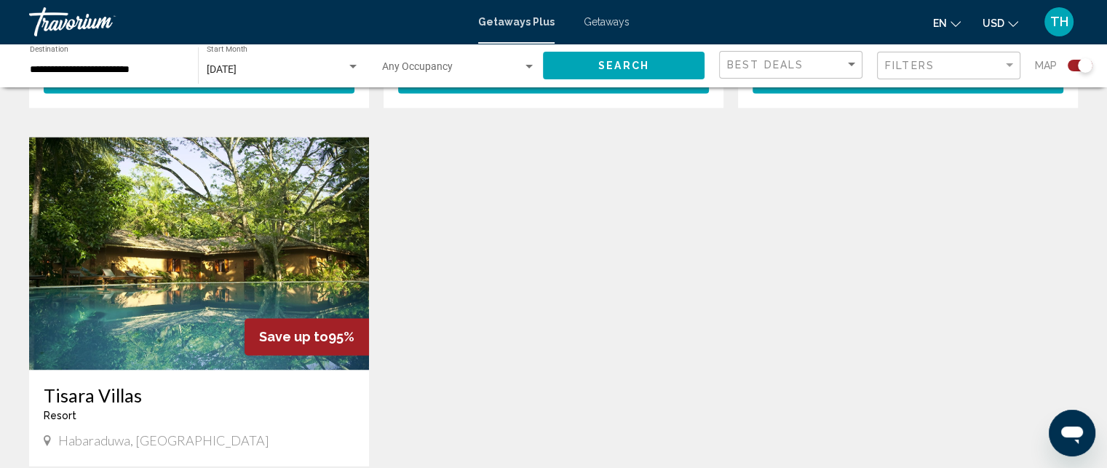
scroll to position [2110, 0]
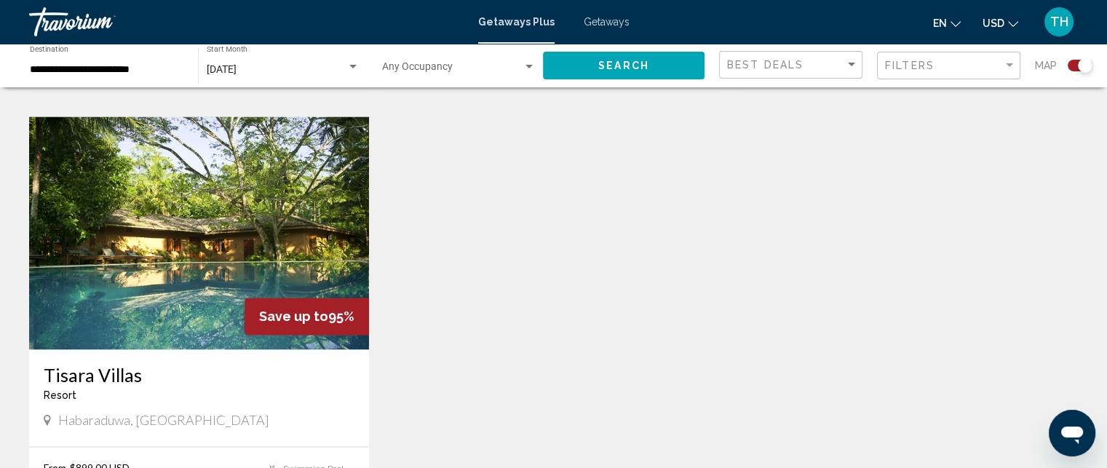
click at [174, 175] on img "Main content" at bounding box center [199, 232] width 340 height 233
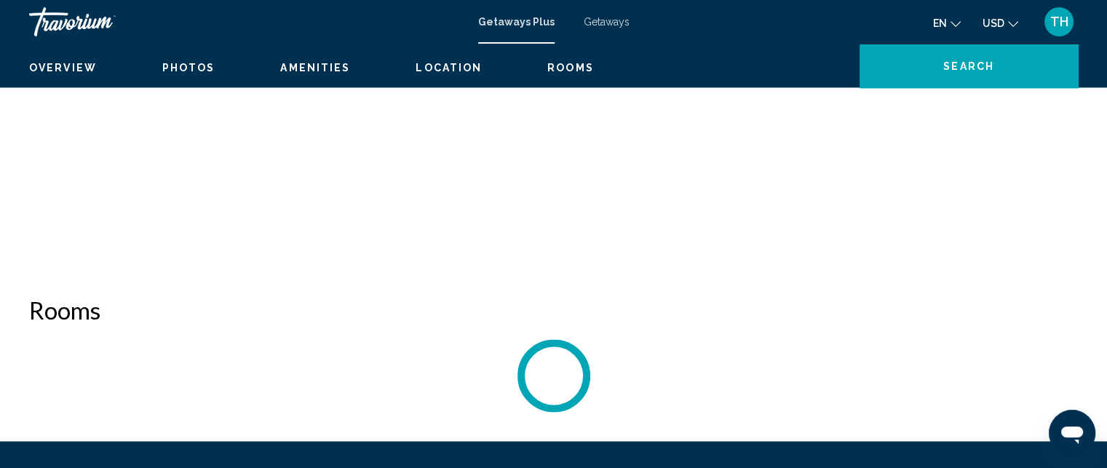
scroll to position [28, 0]
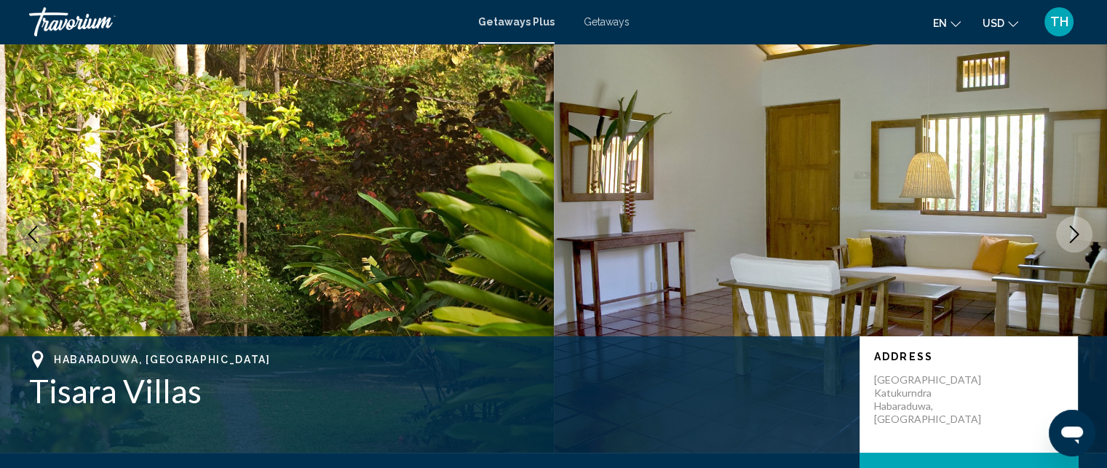
click at [1068, 231] on icon "Next image" at bounding box center [1073, 234] width 17 height 17
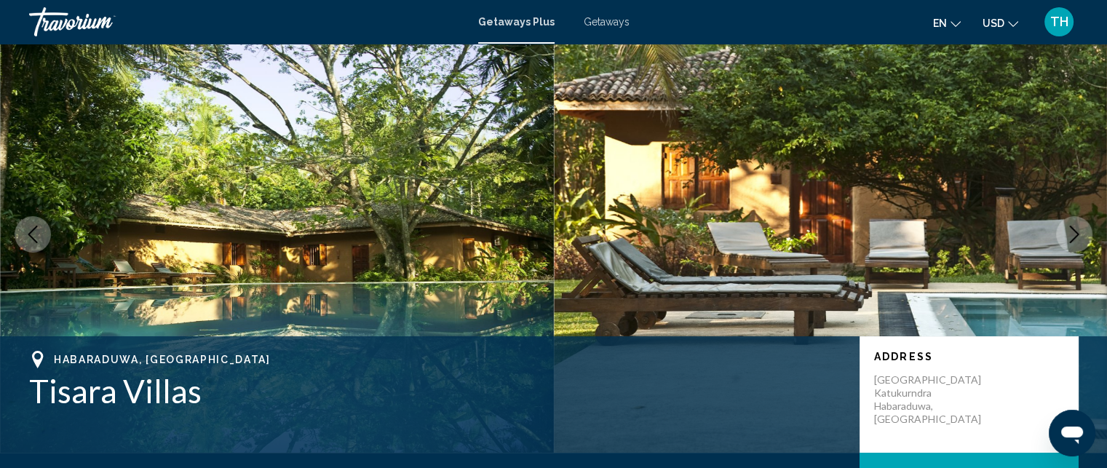
click at [1068, 231] on icon "Next image" at bounding box center [1073, 234] width 17 height 17
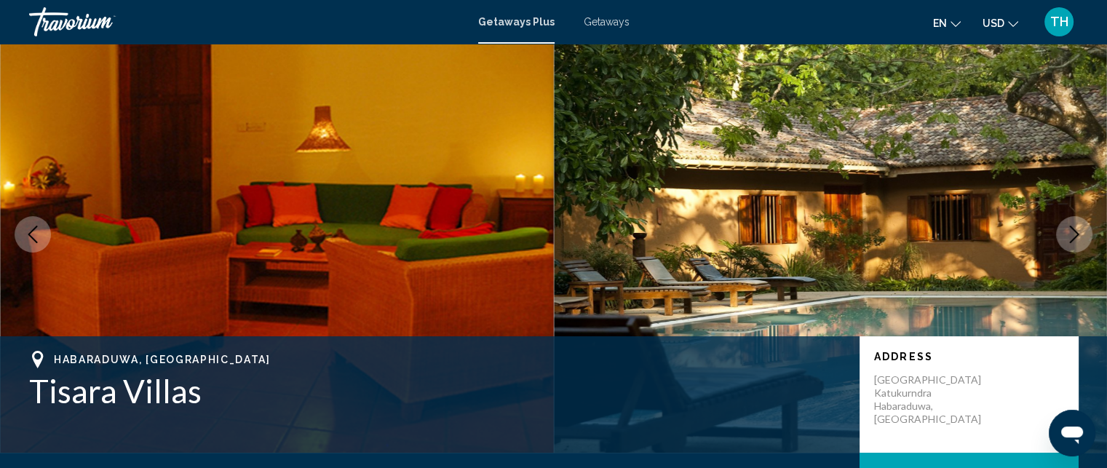
click at [1075, 226] on icon "Next image" at bounding box center [1073, 234] width 17 height 17
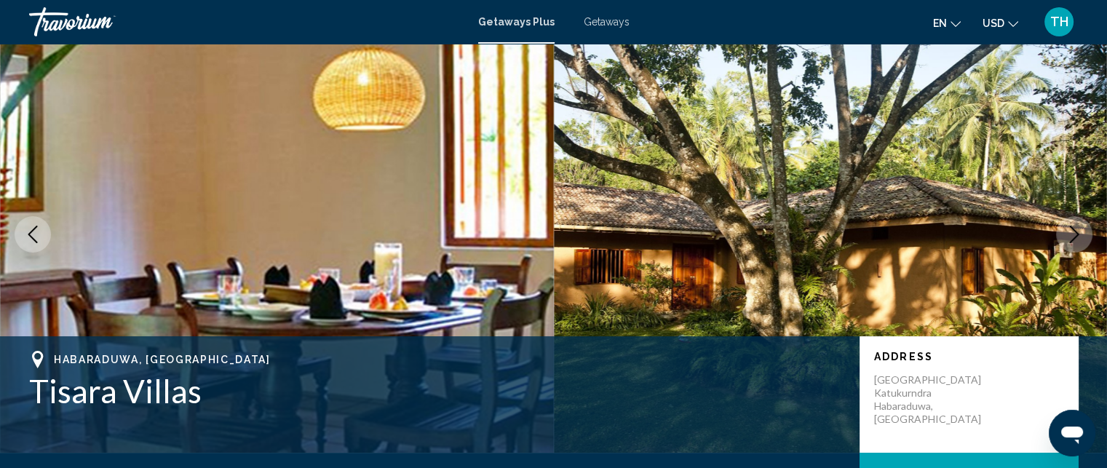
click at [1071, 234] on icon "Next image" at bounding box center [1073, 234] width 17 height 17
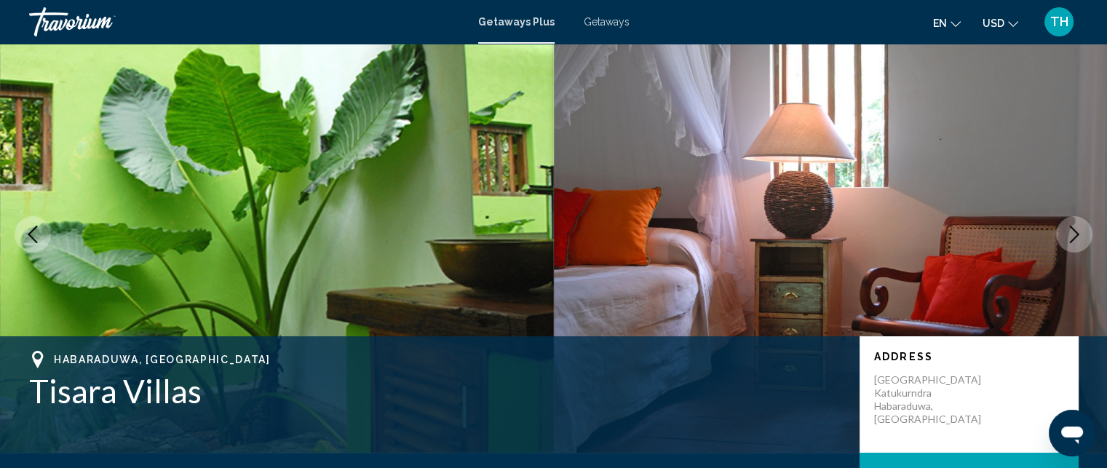
click at [1072, 235] on icon "Next image" at bounding box center [1073, 234] width 17 height 17
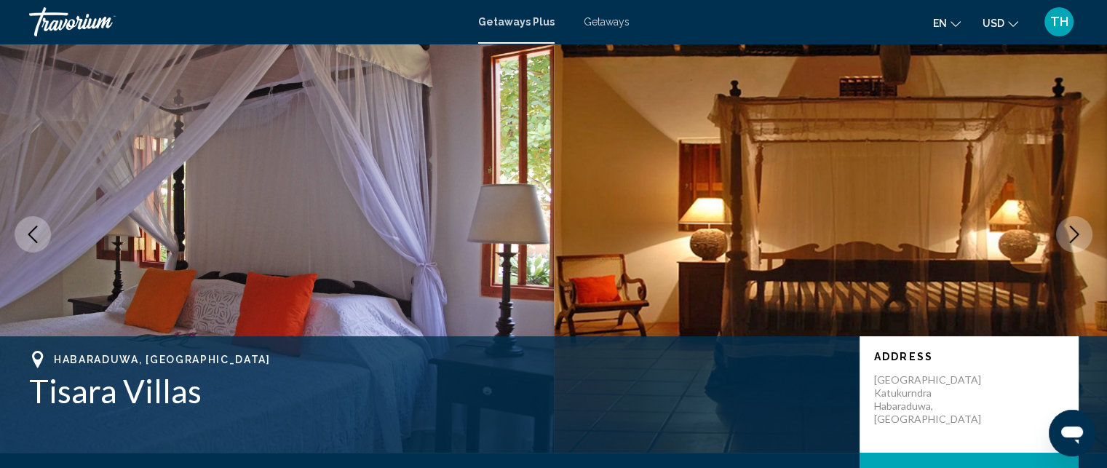
click at [1073, 233] on icon "Next image" at bounding box center [1073, 234] width 17 height 17
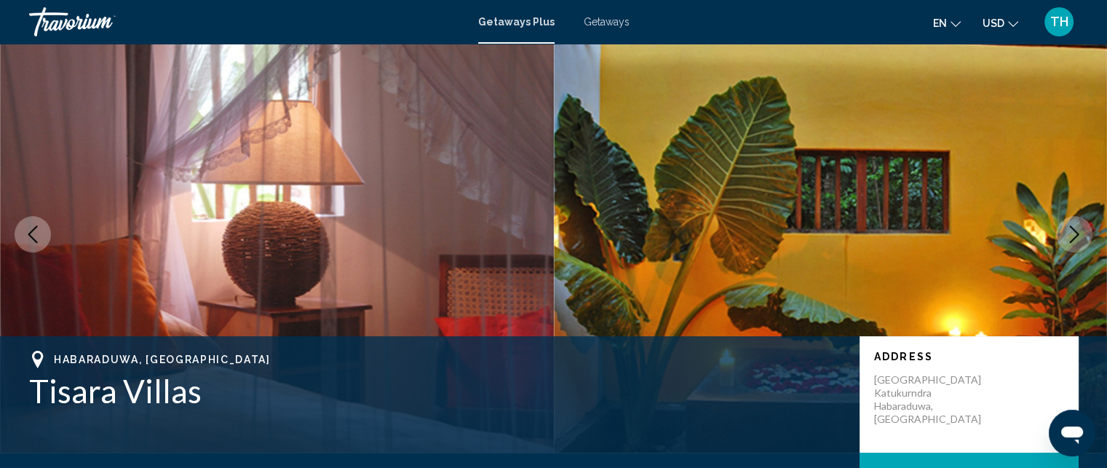
click at [1069, 233] on icon "Next image" at bounding box center [1073, 234] width 17 height 17
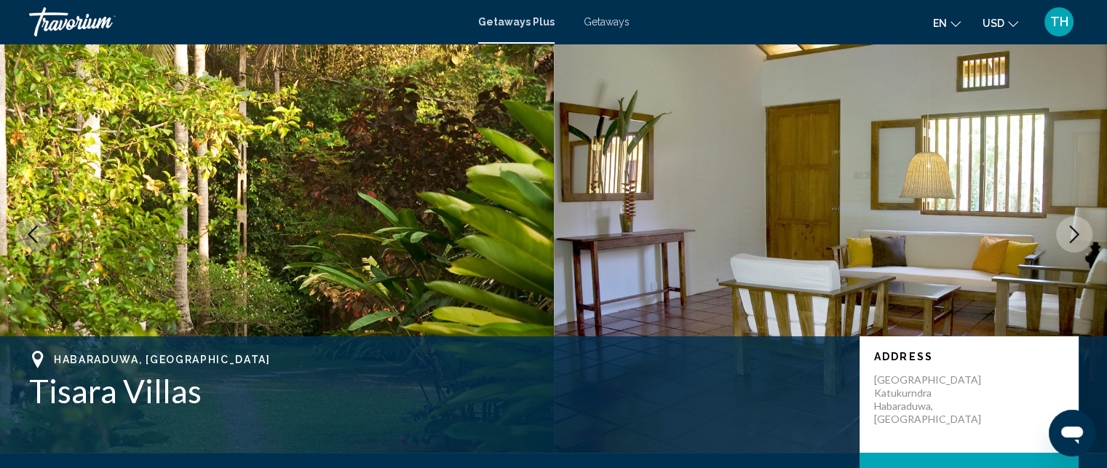
click at [1070, 231] on icon "Next image" at bounding box center [1073, 234] width 17 height 17
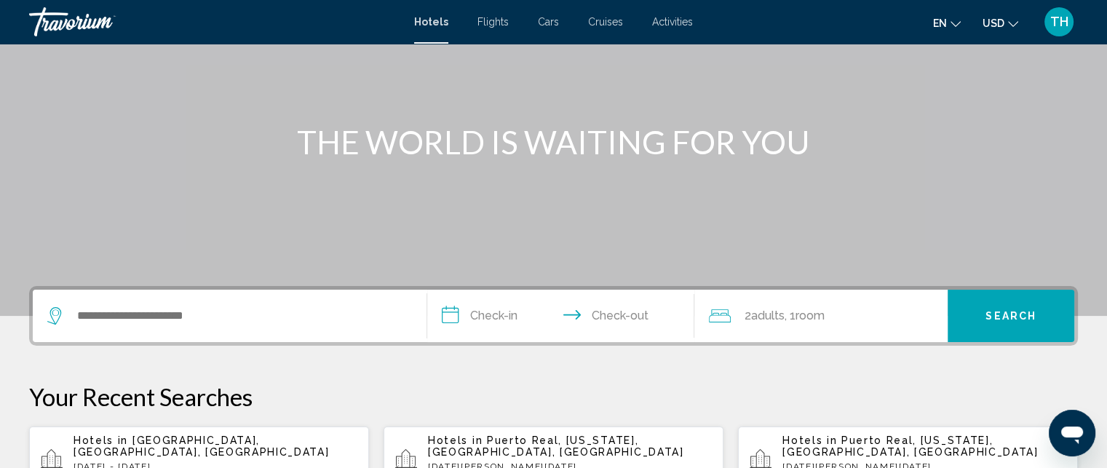
scroll to position [146, 0]
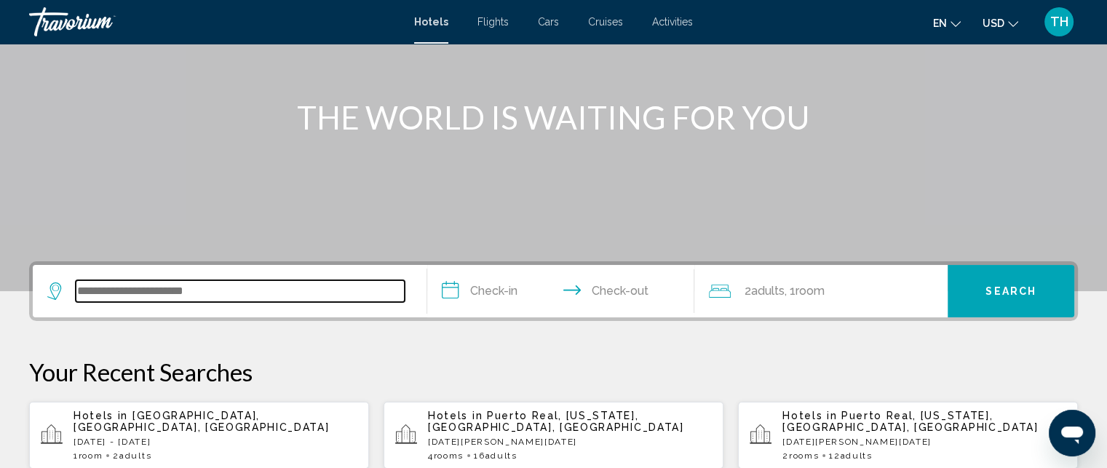
click at [168, 287] on input "Search widget" at bounding box center [240, 291] width 329 height 22
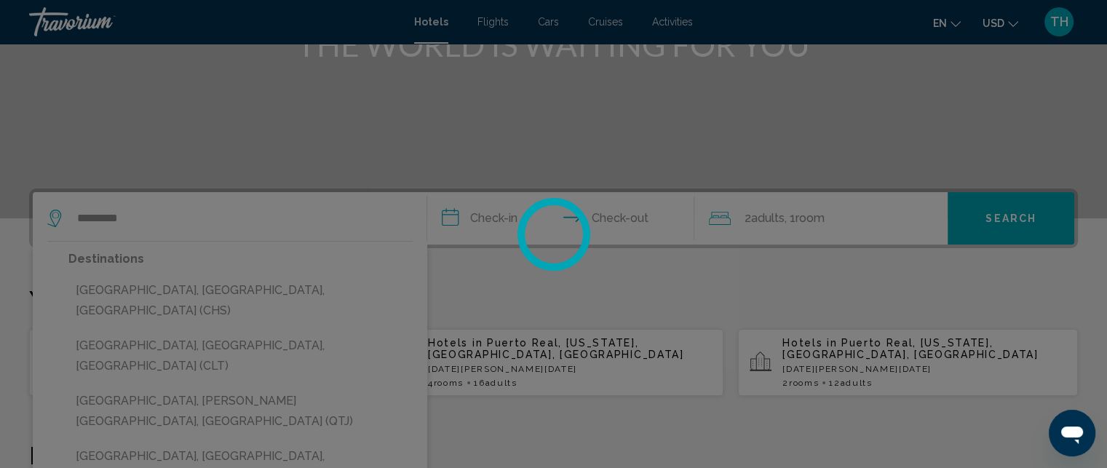
click at [204, 323] on div at bounding box center [553, 234] width 1107 height 468
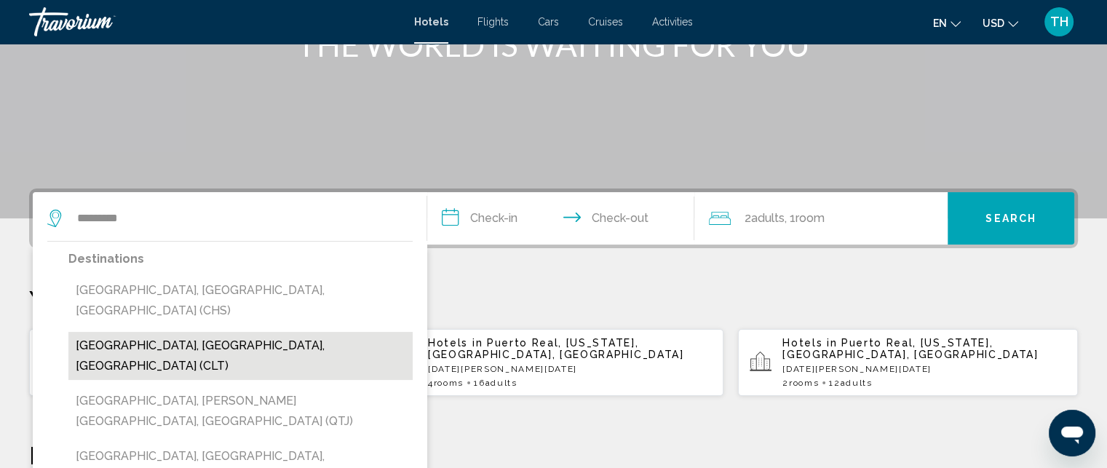
click at [157, 332] on button "Charlotte, NC, United States (CLT)" at bounding box center [240, 356] width 344 height 48
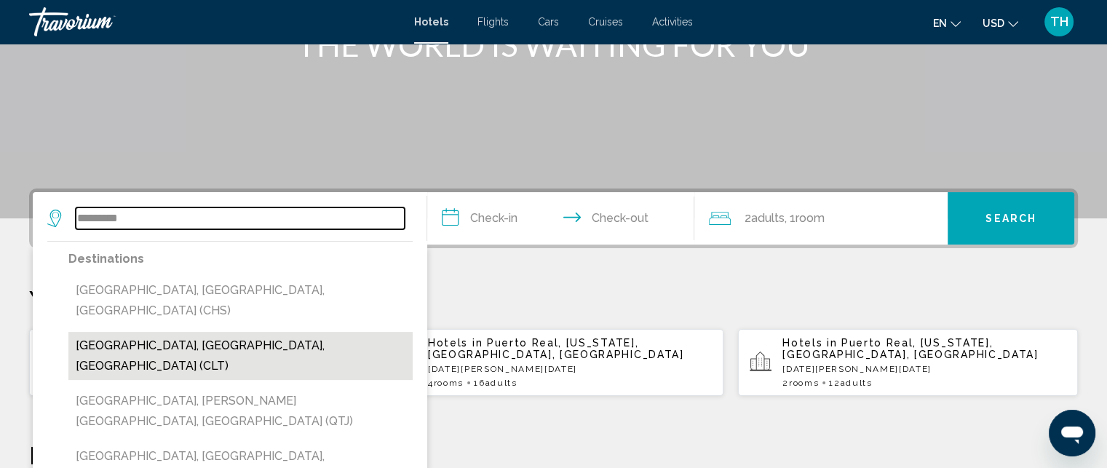
type input "**********"
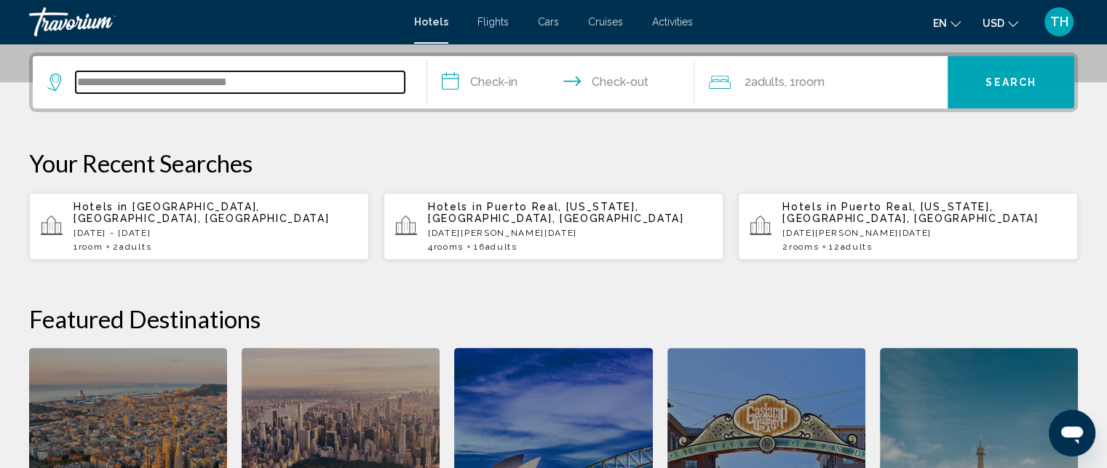
scroll to position [359, 0]
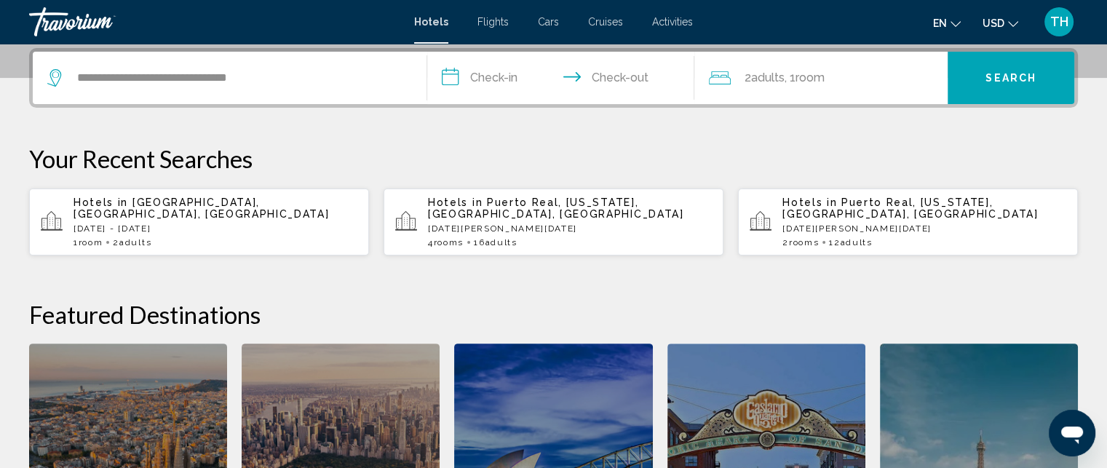
click at [495, 76] on input "**********" at bounding box center [564, 80] width 274 height 57
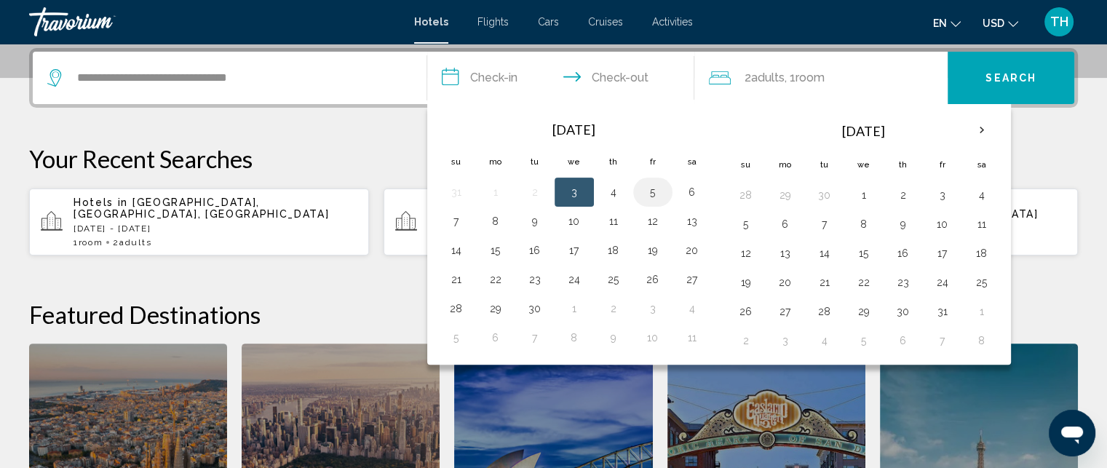
click at [651, 193] on button "5" at bounding box center [652, 192] width 23 height 20
click at [686, 188] on button "6" at bounding box center [691, 192] width 23 height 20
type input "**********"
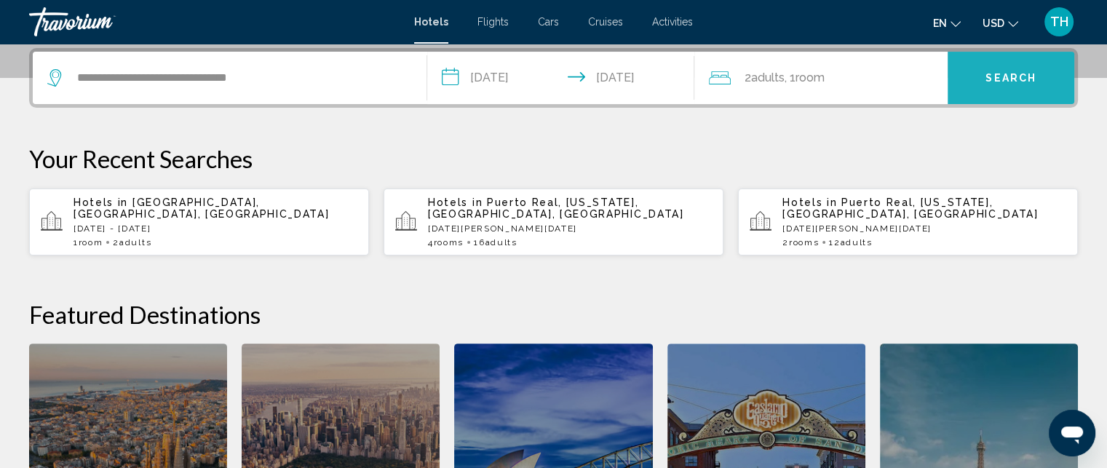
click at [1001, 73] on span "Search" at bounding box center [1010, 79] width 51 height 12
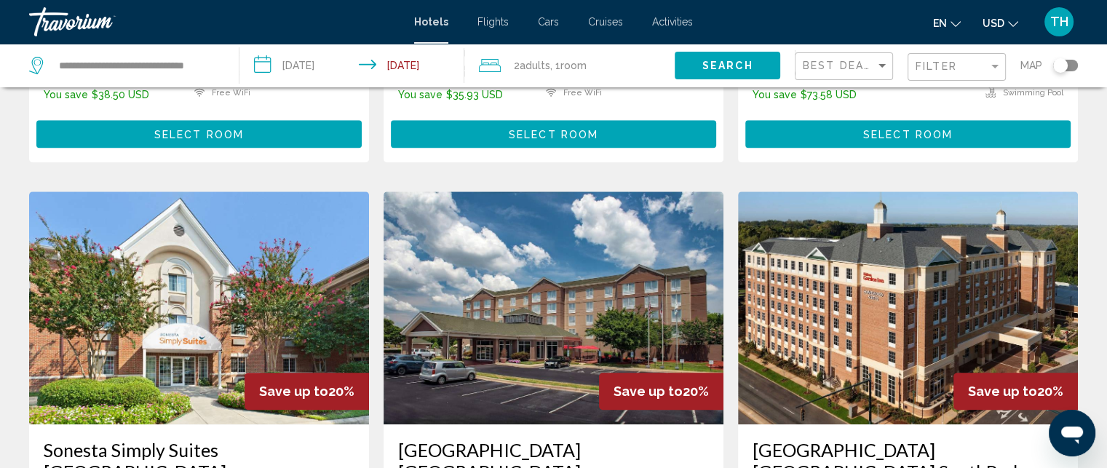
scroll to position [1019, 0]
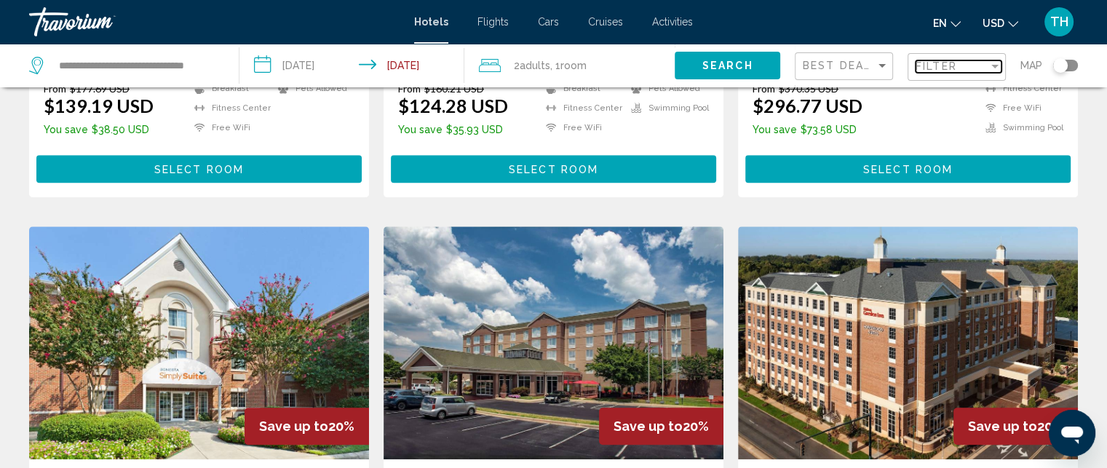
click at [962, 66] on div "Filter" at bounding box center [951, 66] width 73 height 12
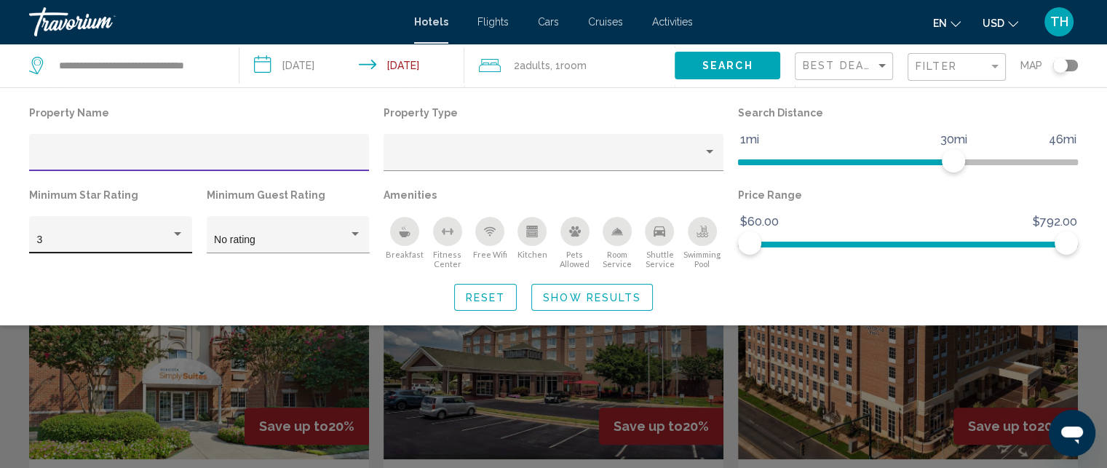
click at [164, 229] on div "3" at bounding box center [111, 239] width 148 height 30
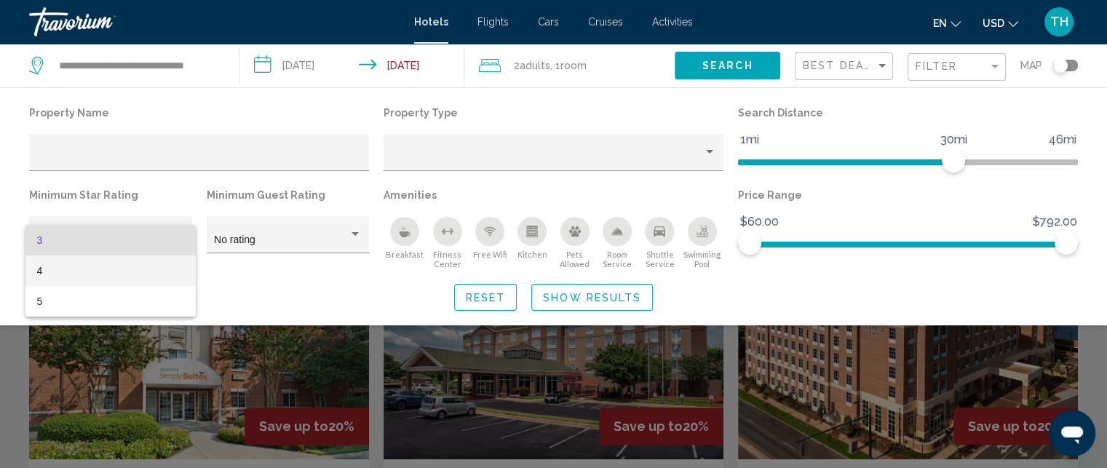
click at [81, 270] on span "4" at bounding box center [110, 270] width 147 height 31
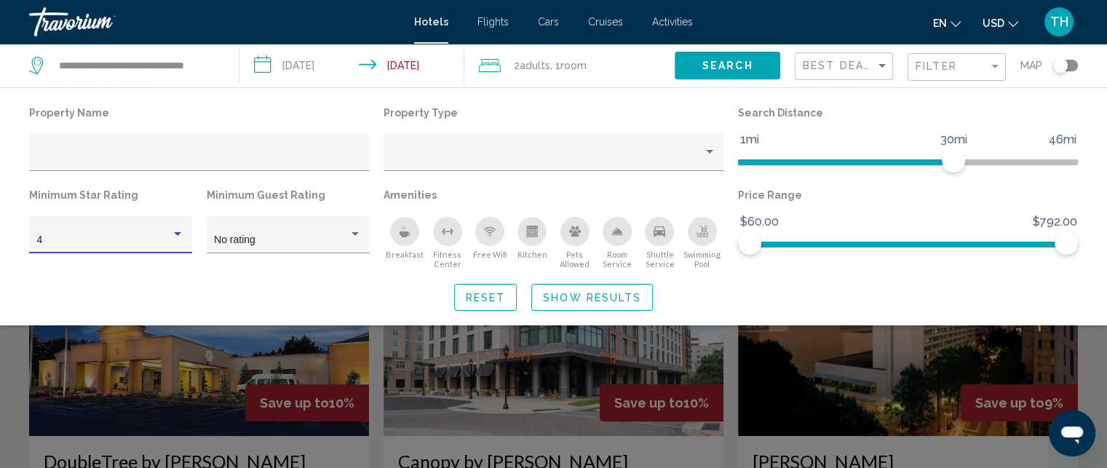
click at [574, 296] on span "Show Results" at bounding box center [592, 298] width 98 height 12
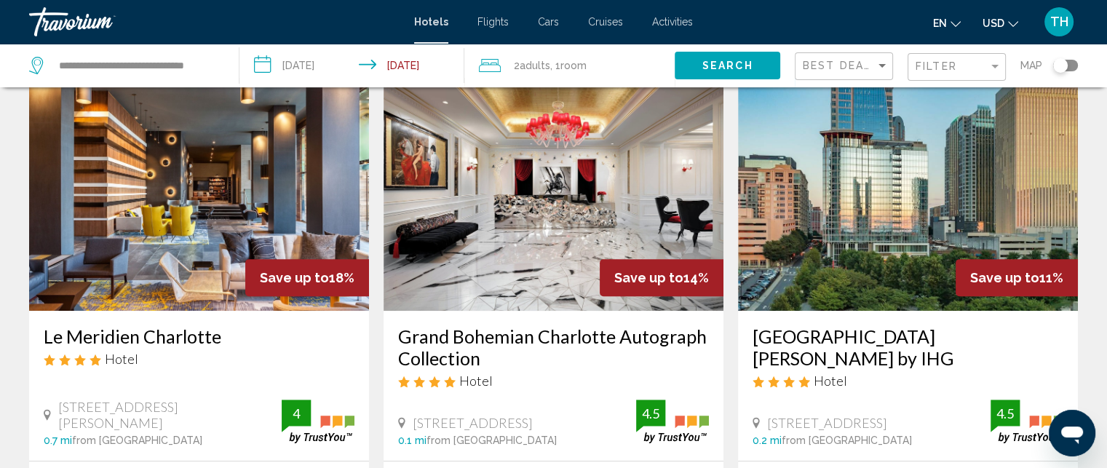
scroll to position [582, 0]
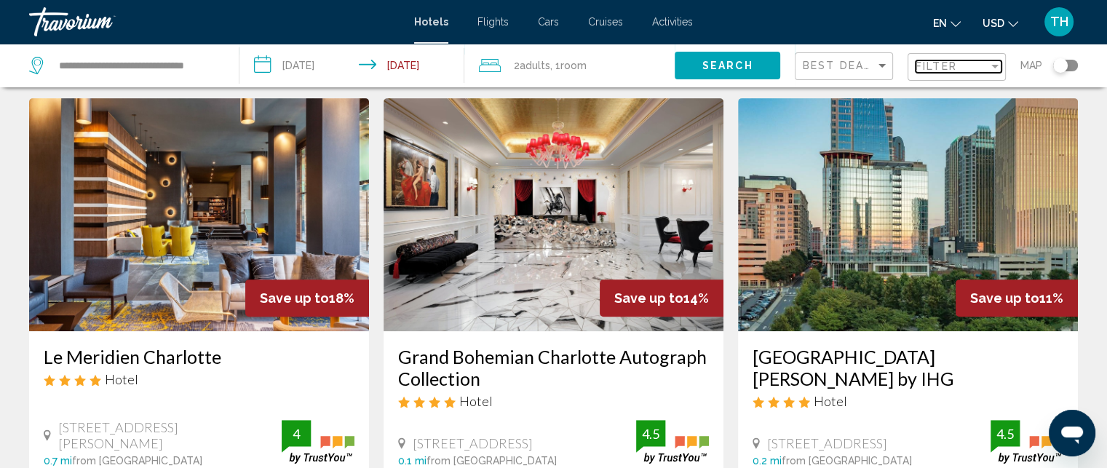
click at [949, 63] on span "Filter" at bounding box center [935, 66] width 41 height 12
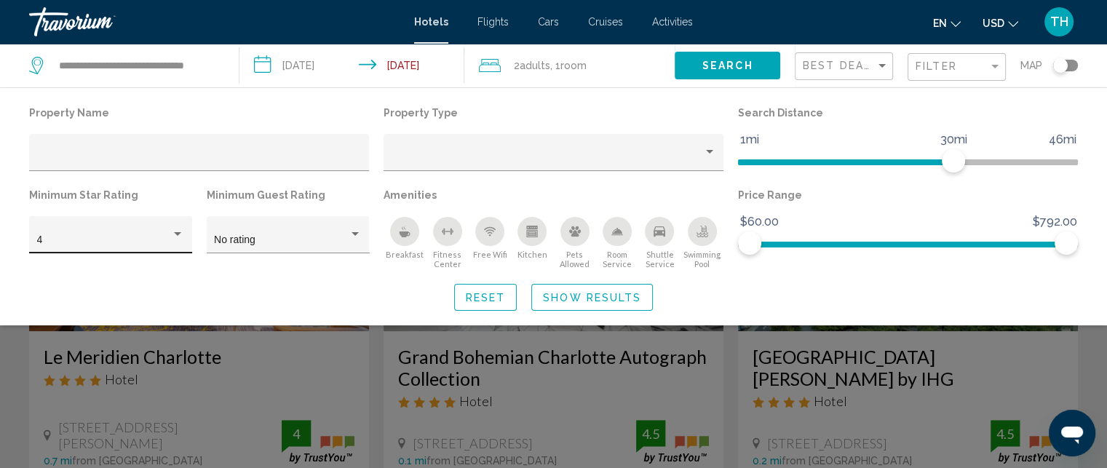
click at [170, 234] on div "4" at bounding box center [111, 239] width 148 height 30
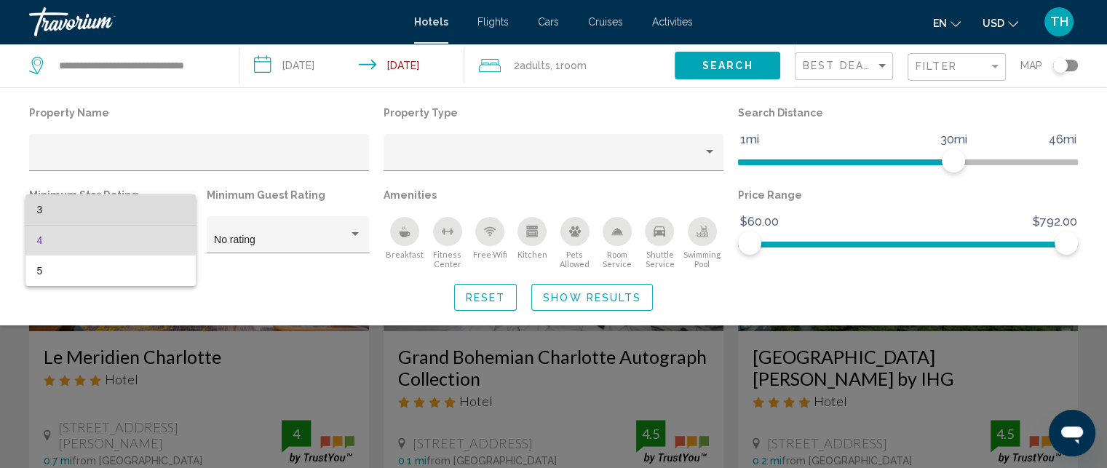
click at [47, 211] on span "3" at bounding box center [110, 209] width 147 height 31
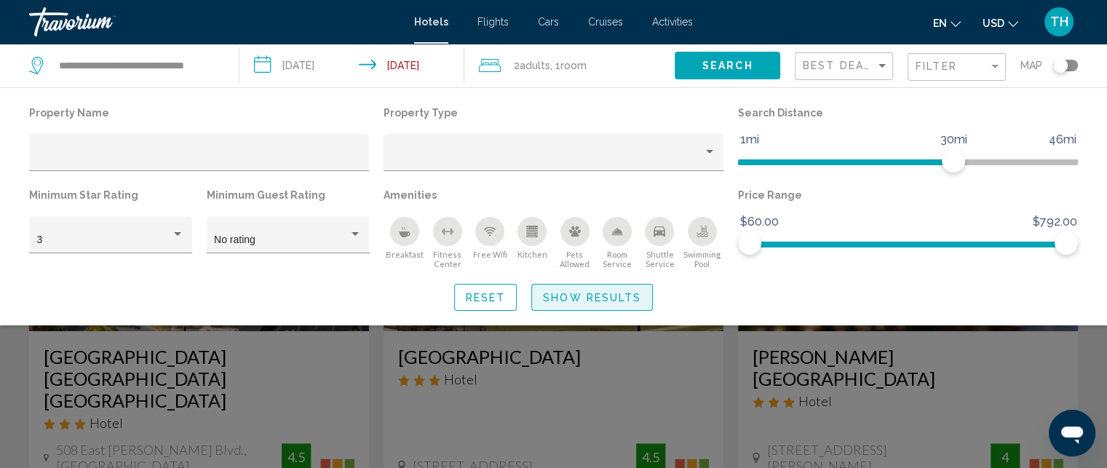
click at [605, 298] on span "Show Results" at bounding box center [592, 298] width 98 height 12
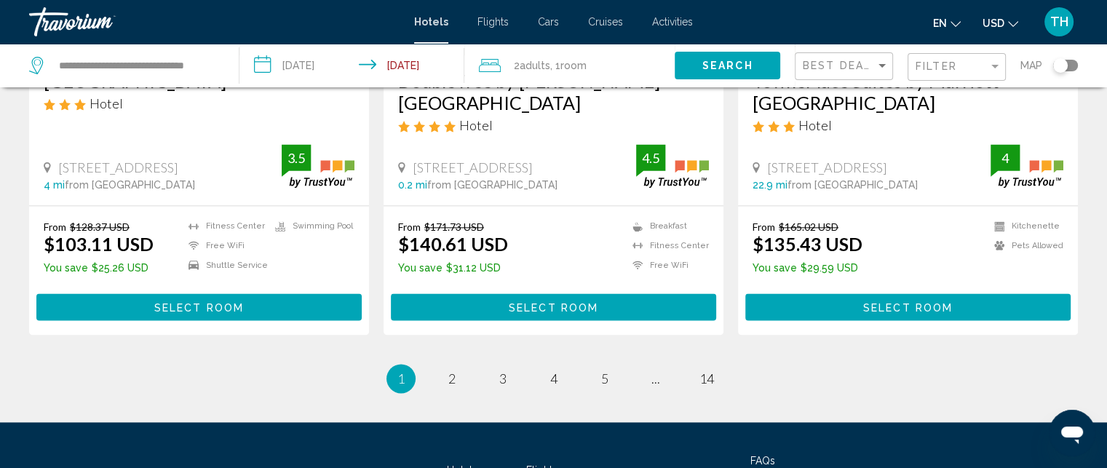
scroll to position [2037, 0]
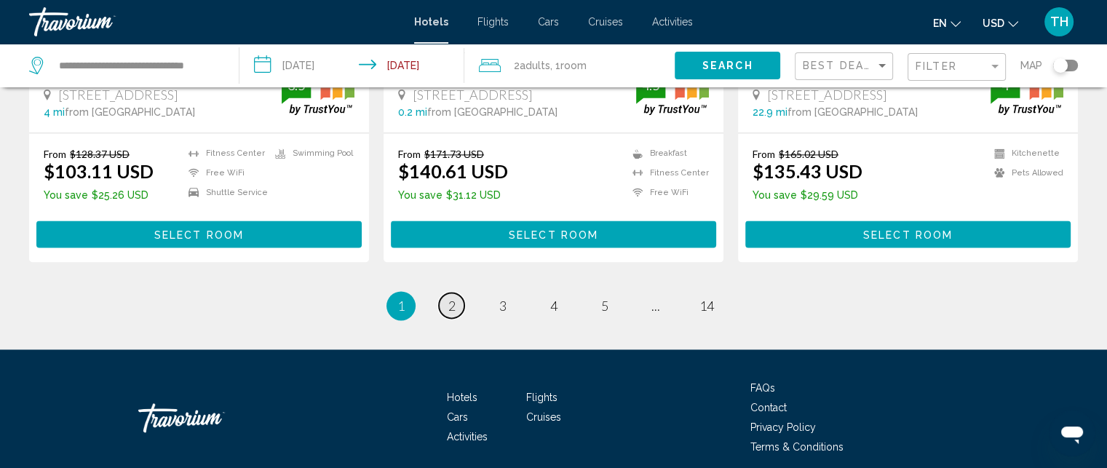
click at [449, 298] on span "2" at bounding box center [451, 306] width 7 height 16
